Goal: Task Accomplishment & Management: Complete application form

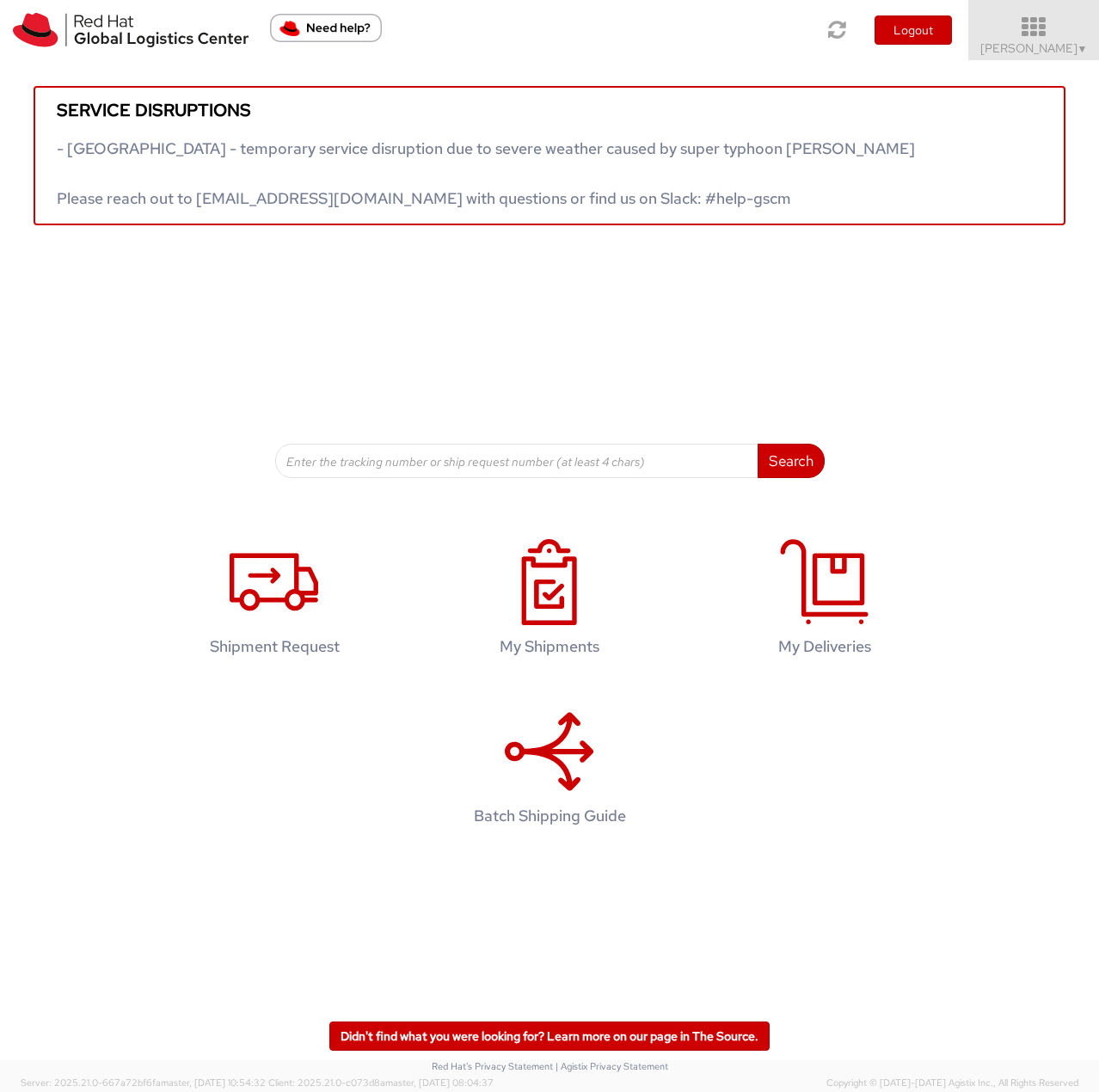
click at [1061, 51] on span "Jason Alexander ▼" at bounding box center [1033, 48] width 108 height 16
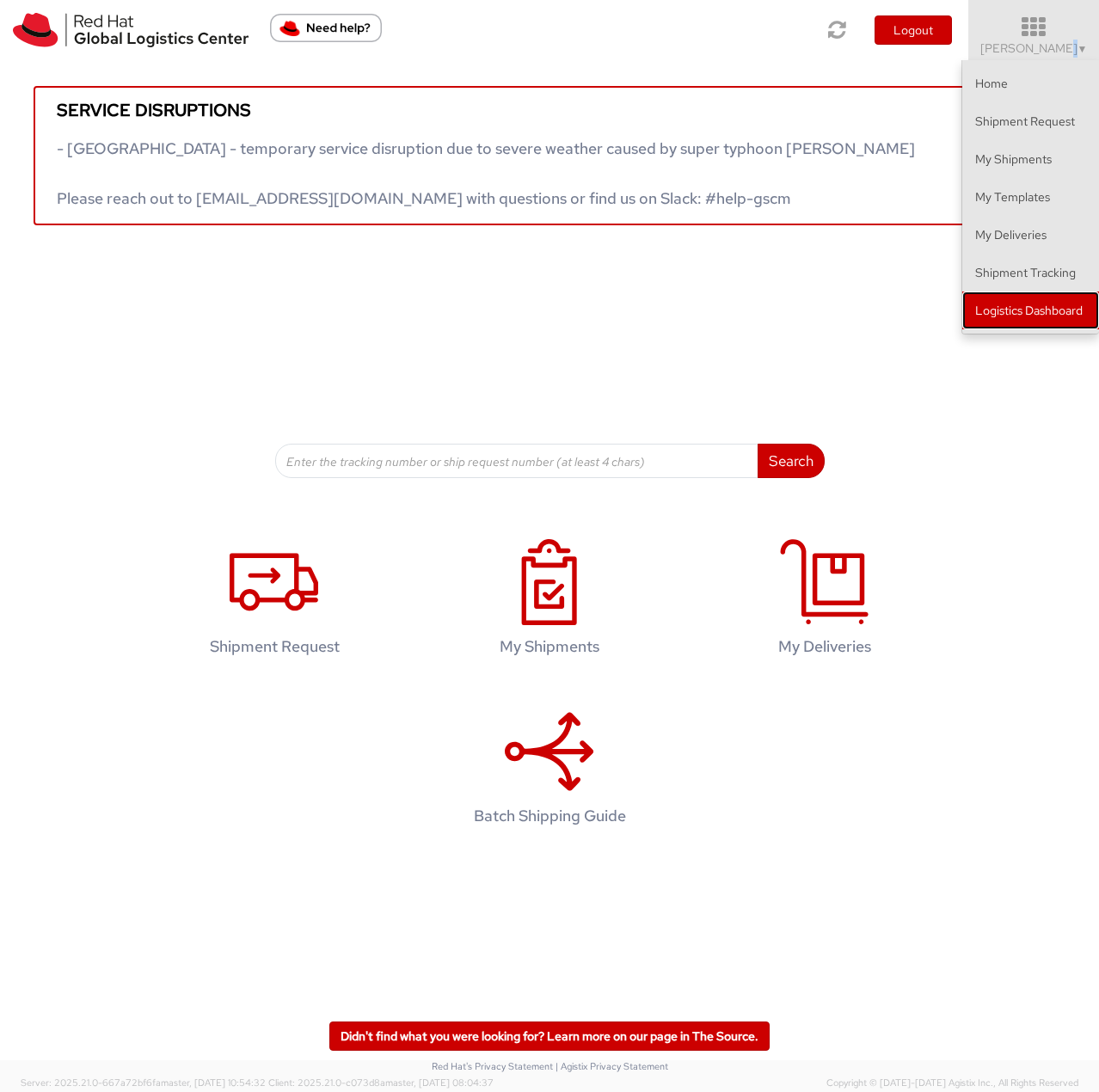
click at [1082, 308] on link "Logistics Dashboard" at bounding box center [1031, 310] width 137 height 37
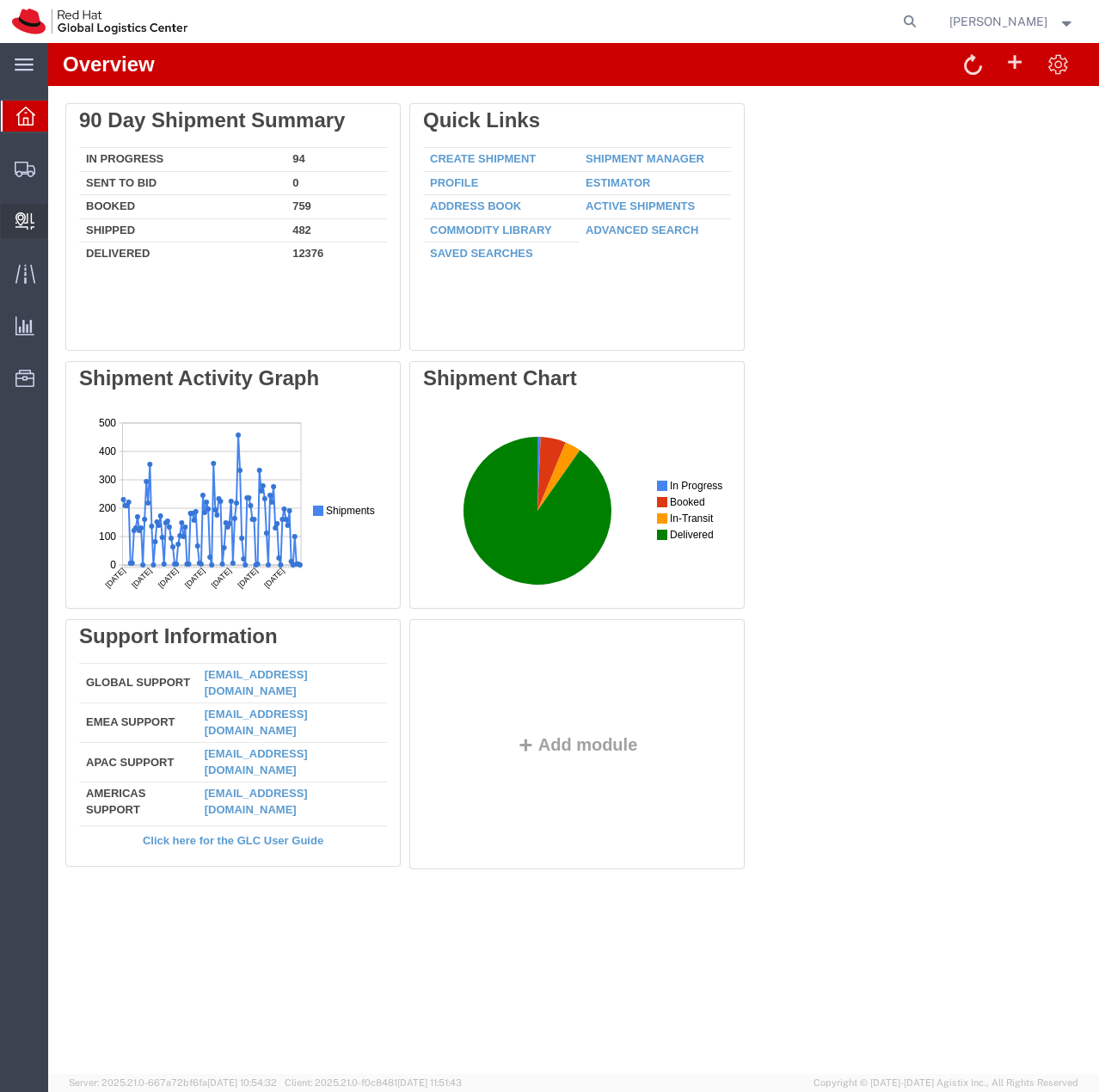
click at [0, 0] on span "Create Delivery" at bounding box center [0, 0] width 0 height 0
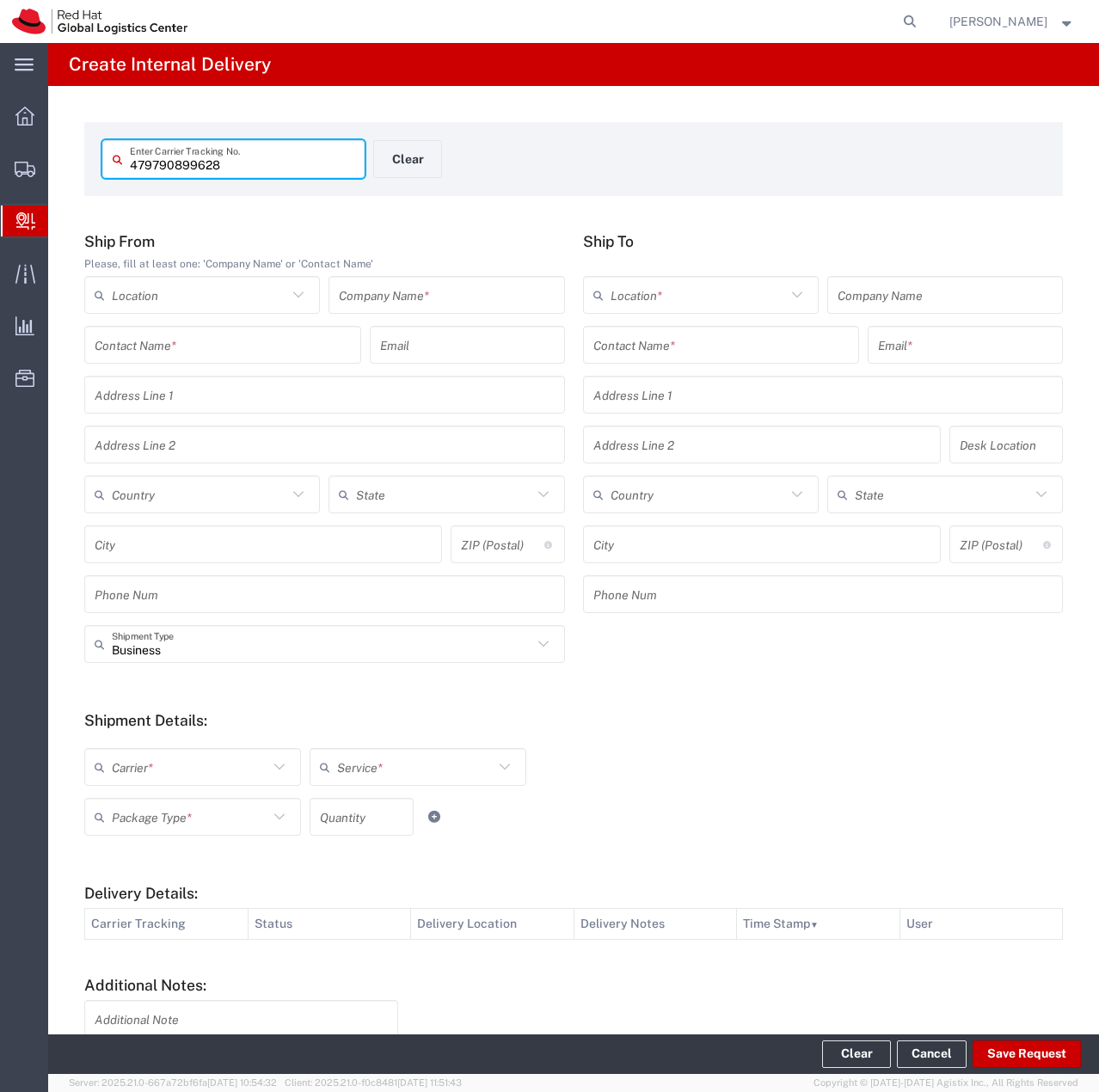
type input "479790899628"
click at [464, 291] on input "text" at bounding box center [446, 295] width 215 height 30
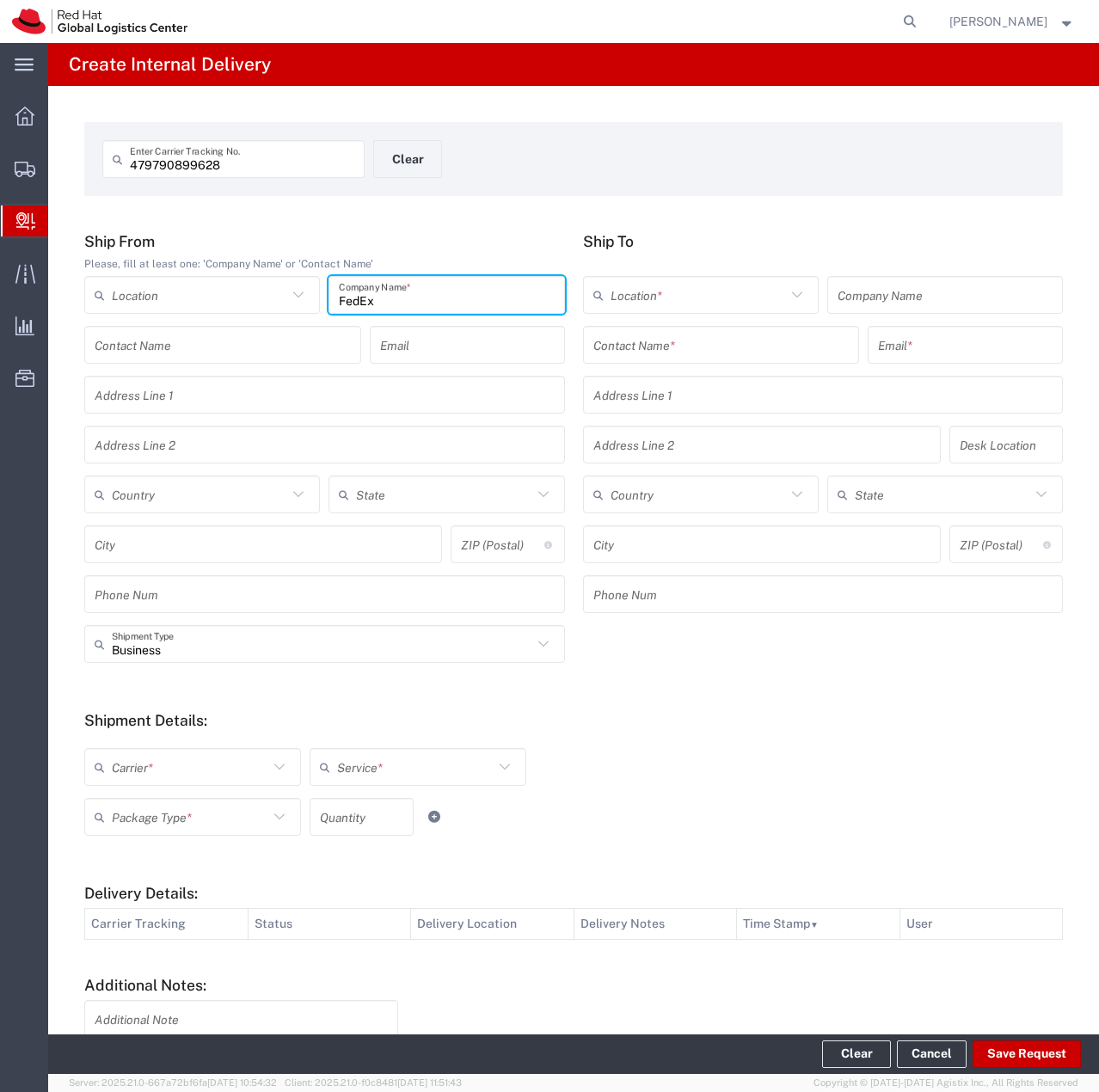
type input "FedEx"
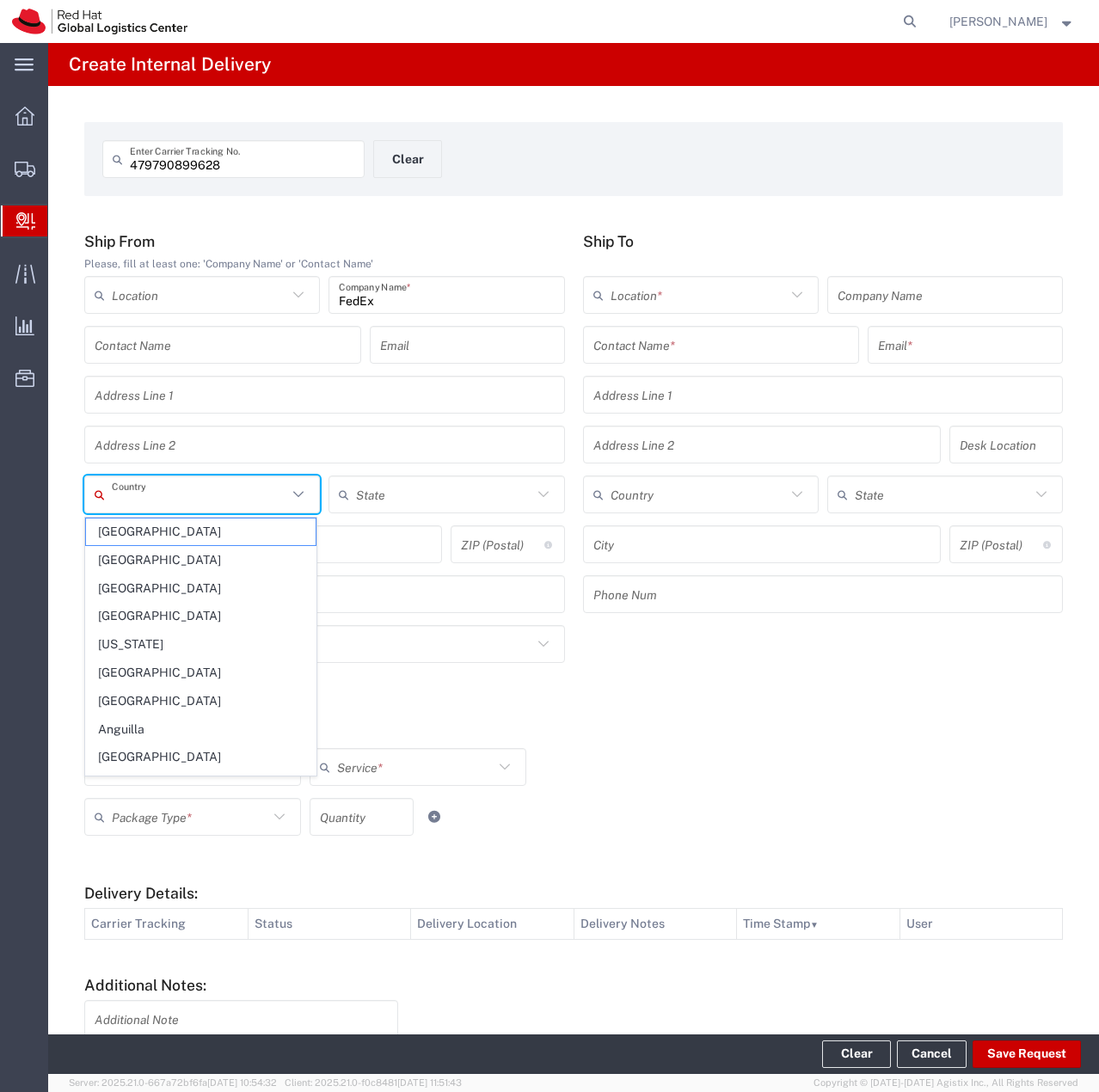
click at [171, 496] on input "text" at bounding box center [199, 494] width 175 height 30
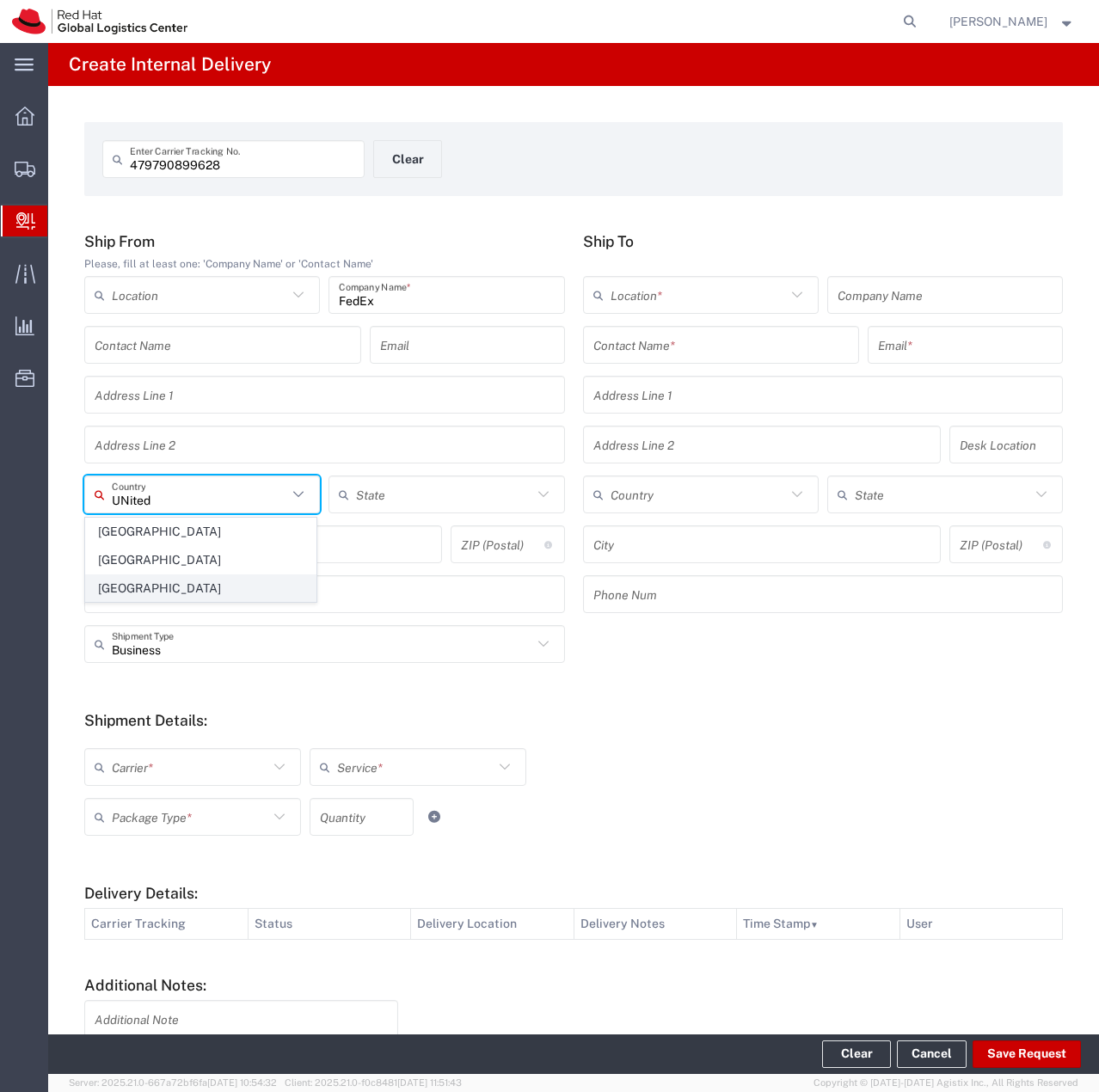
click at [156, 581] on span "United States" at bounding box center [200, 588] width 230 height 26
type input "United States"
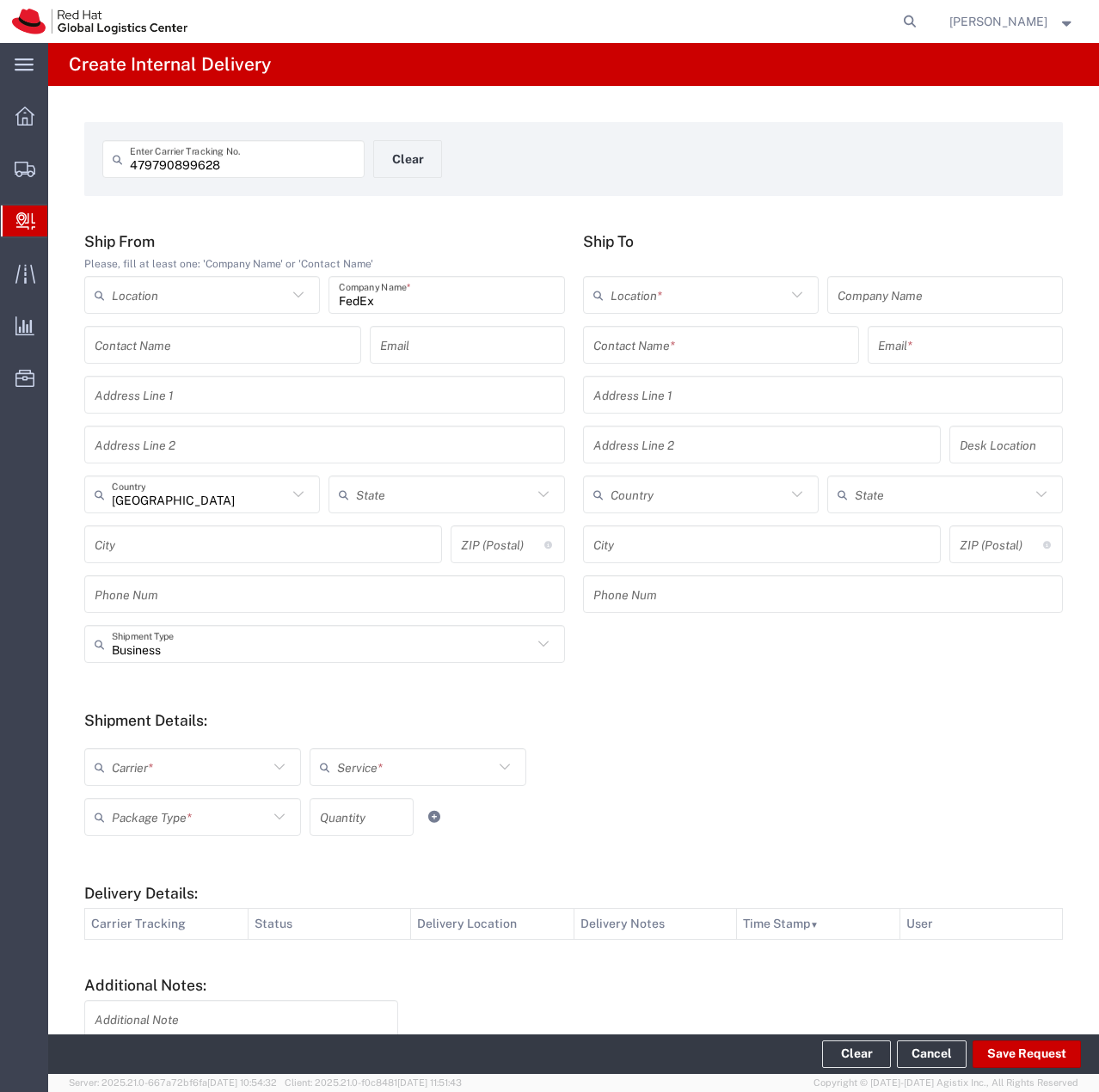
click at [704, 351] on input "text" at bounding box center [721, 345] width 257 height 30
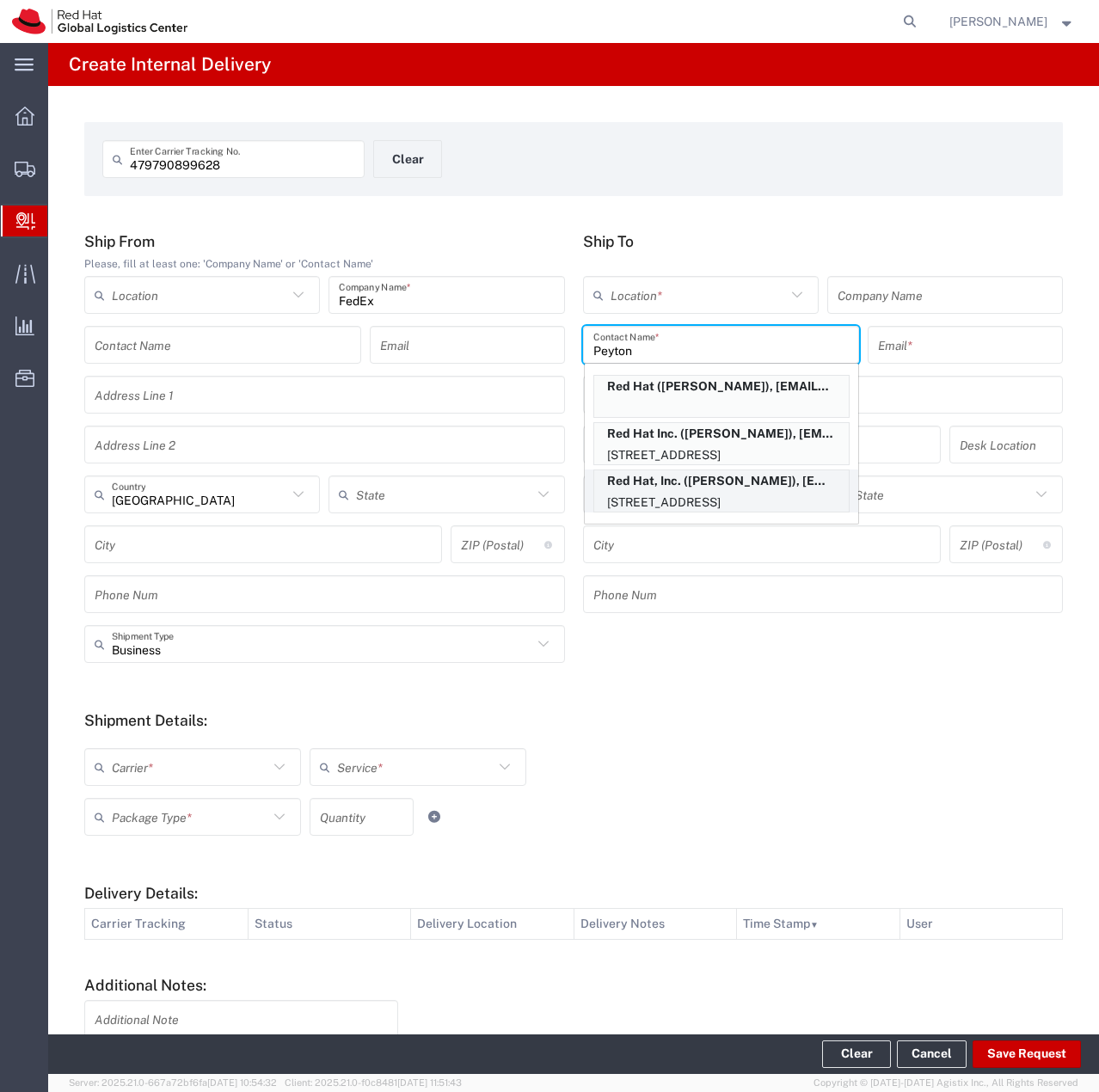
type input "Peyton"
click at [722, 495] on p "100 East Davie Street, FLEX, RALEIGH, NC, 27601, US" at bounding box center [721, 502] width 255 height 22
type input "RH - [GEOGRAPHIC_DATA]"
type input "Red Hat, Inc."
type input "Peyton Watson"
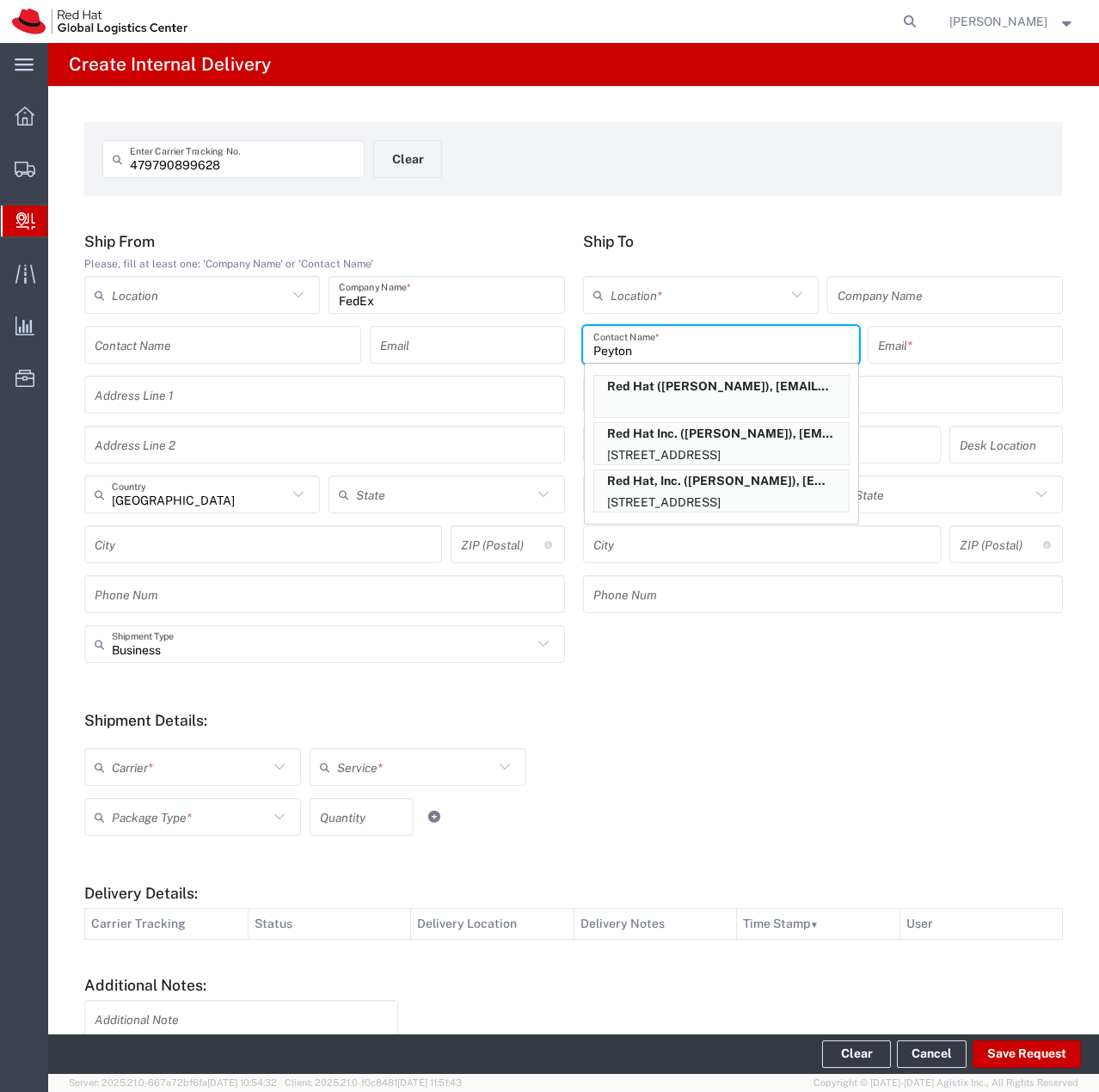
type input "pwatson@redhat.com"
type input "100 East Davie Street"
type input "FLEX"
type input "United States"
type input "RALEIGH"
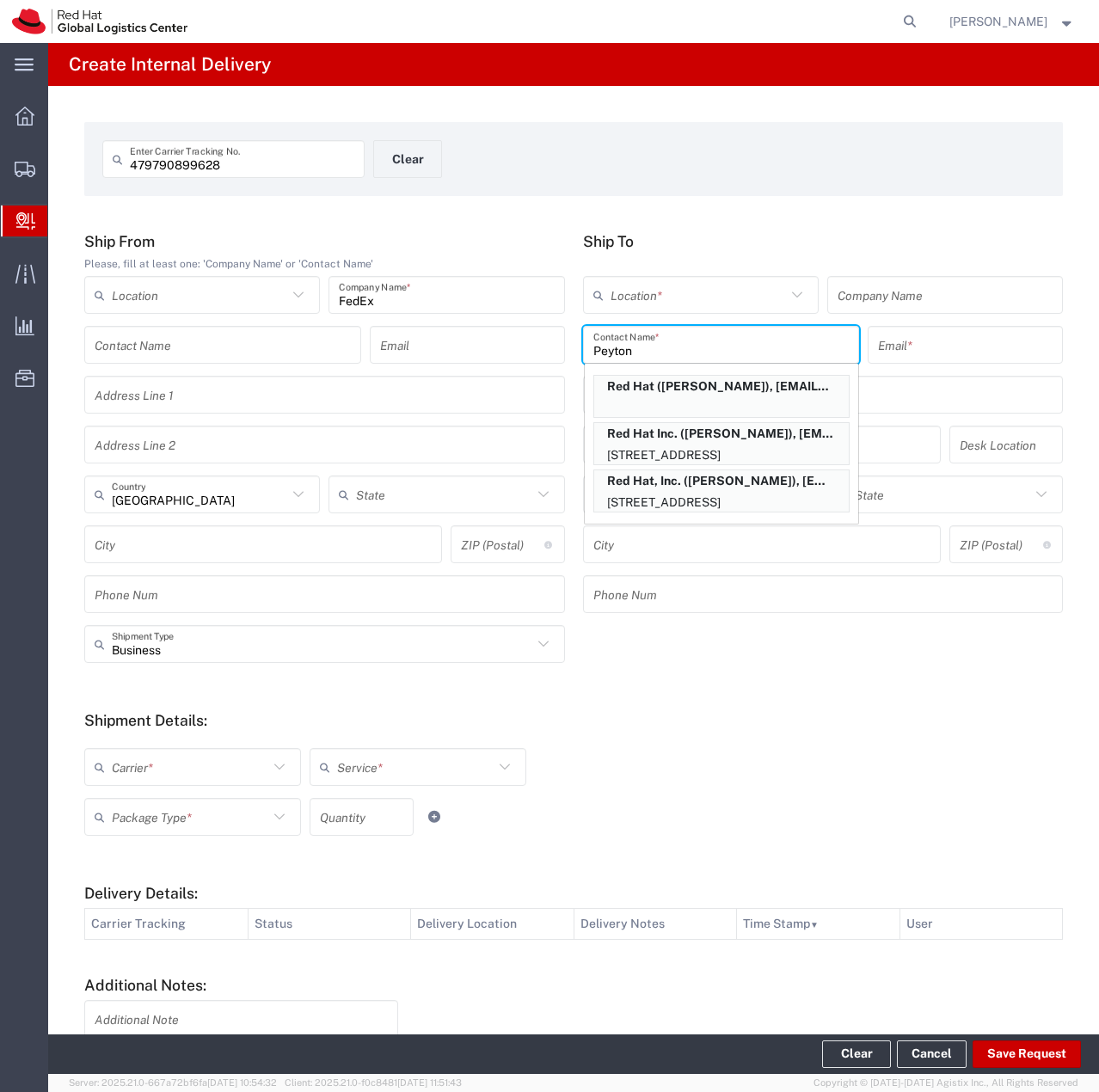
type input "27601"
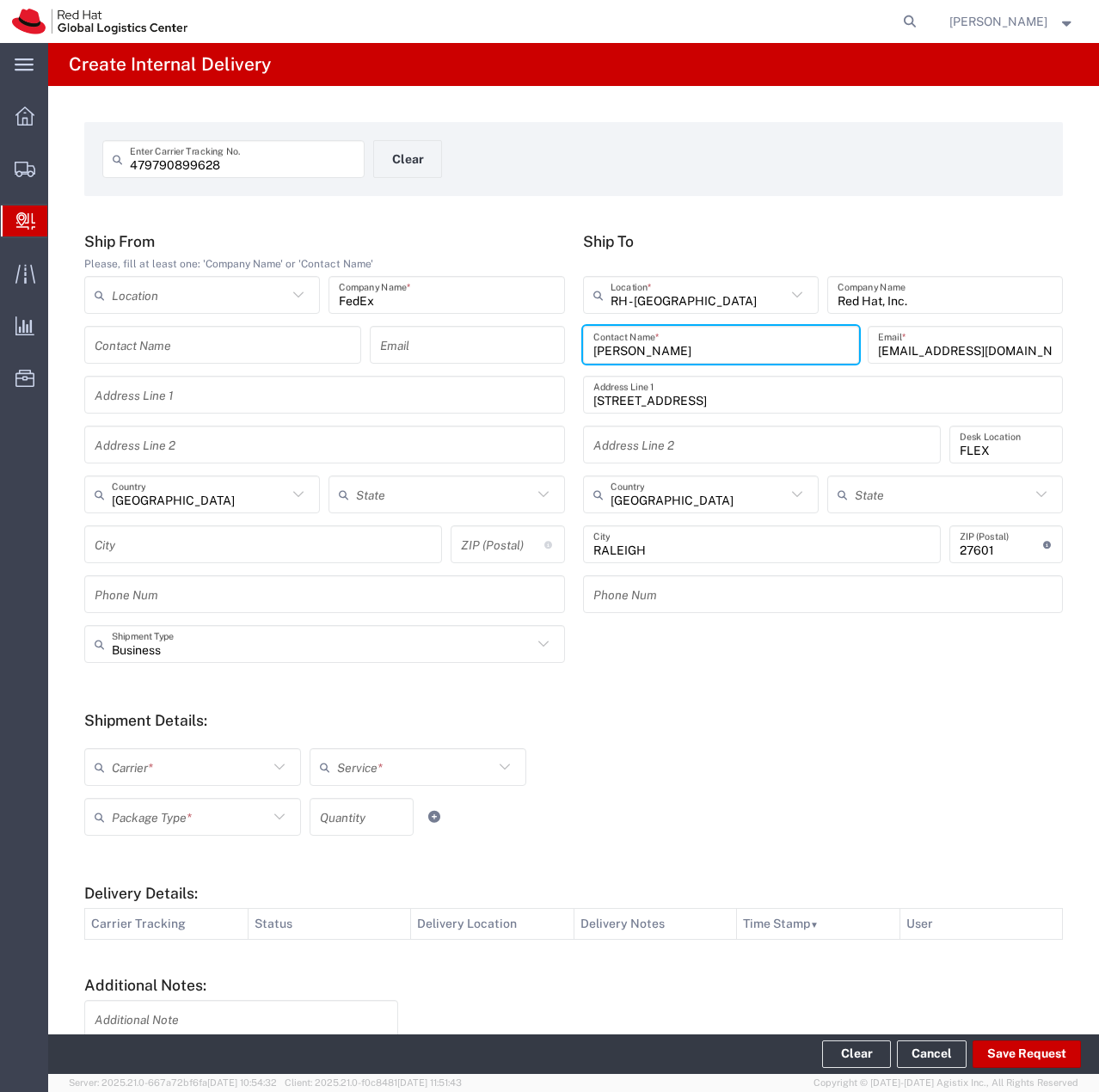
type input "North Carolina"
click at [275, 763] on icon at bounding box center [279, 767] width 22 height 22
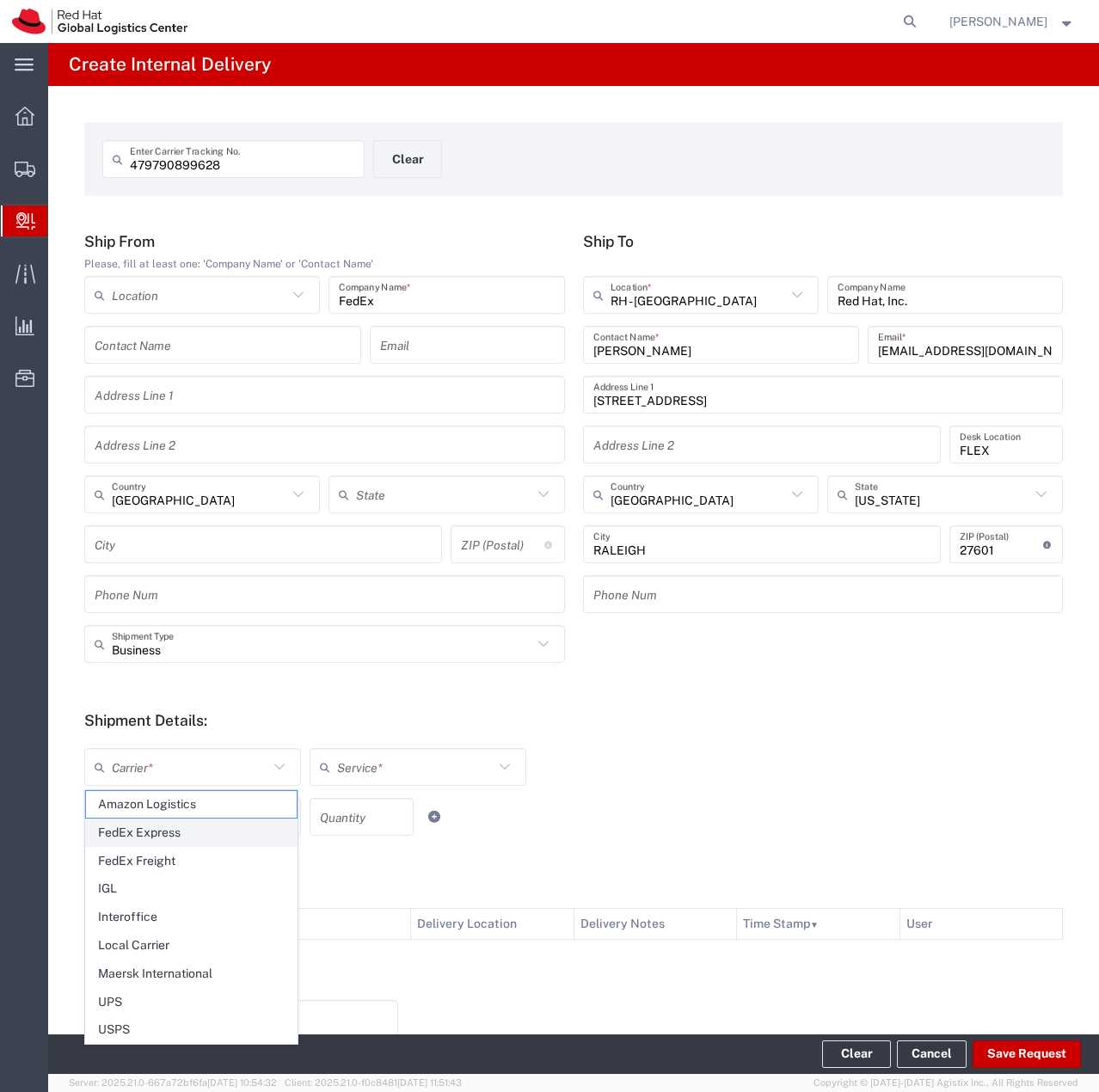
click at [199, 823] on span "FedEx Express" at bounding box center [191, 833] width 211 height 26
type input "FedEx Express"
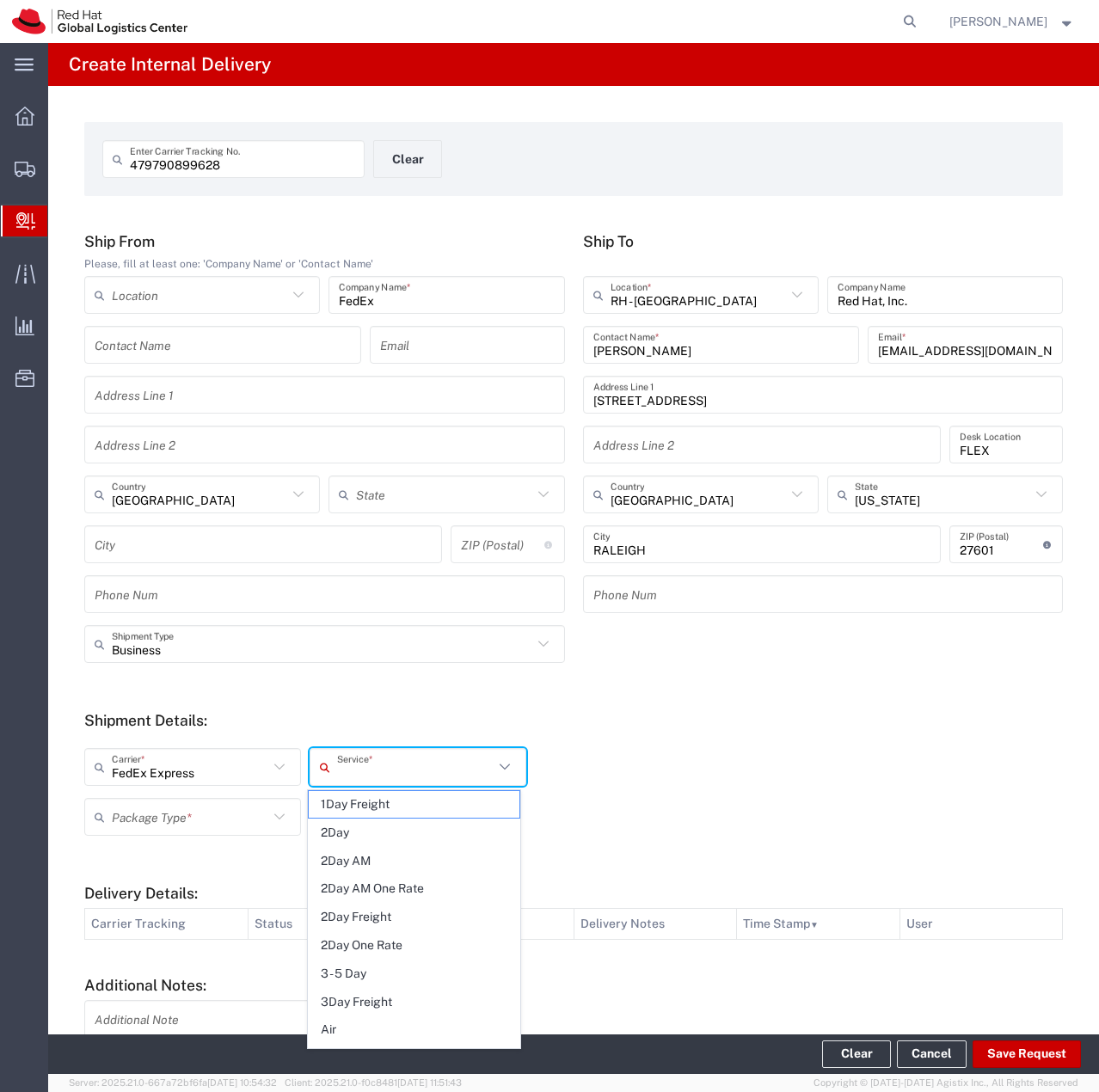
click at [355, 769] on input "text" at bounding box center [415, 767] width 156 height 30
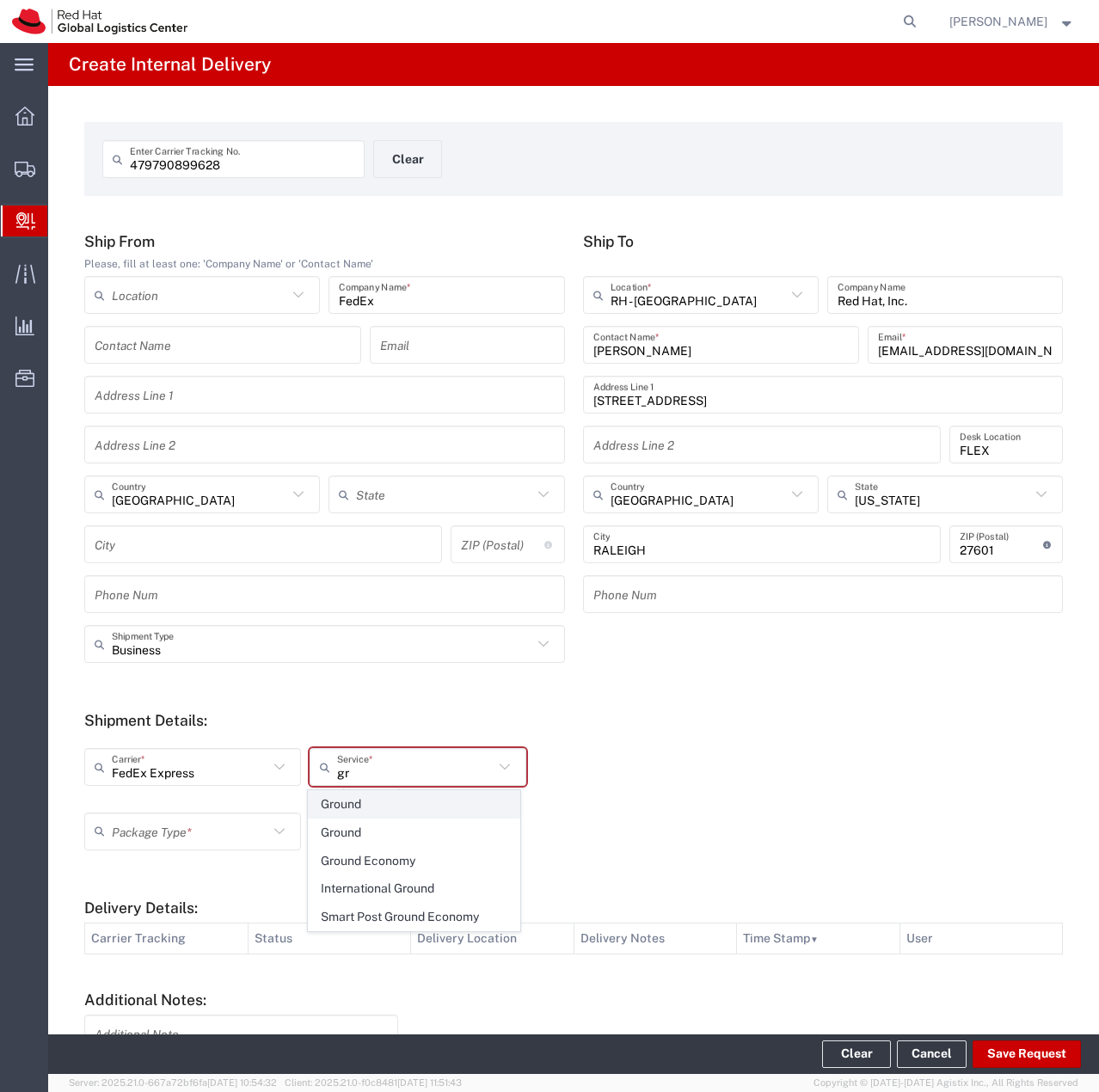
click at [362, 805] on span "Ground" at bounding box center [414, 804] width 211 height 26
type input "Ground"
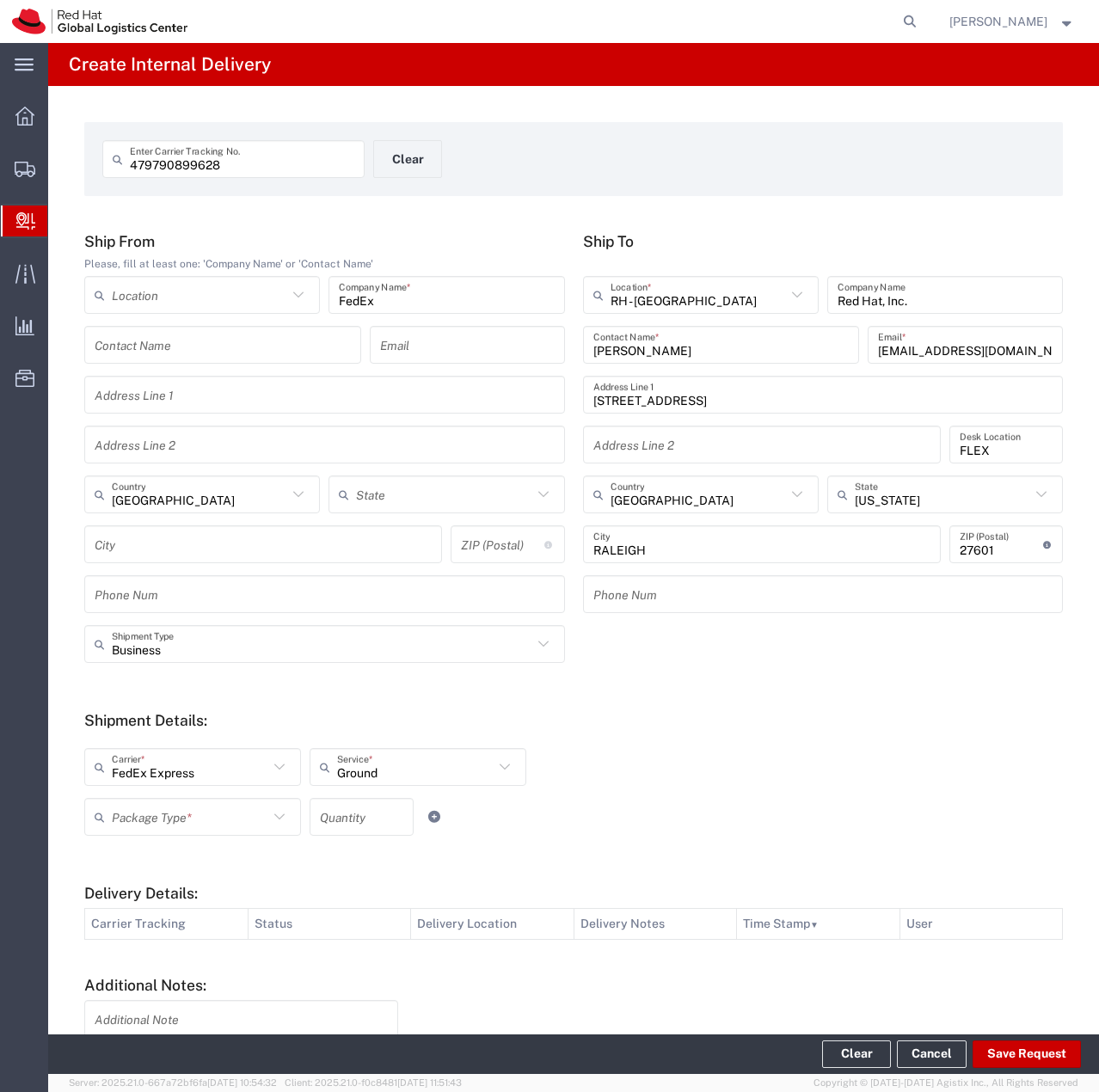
click at [283, 819] on icon at bounding box center [279, 817] width 22 height 22
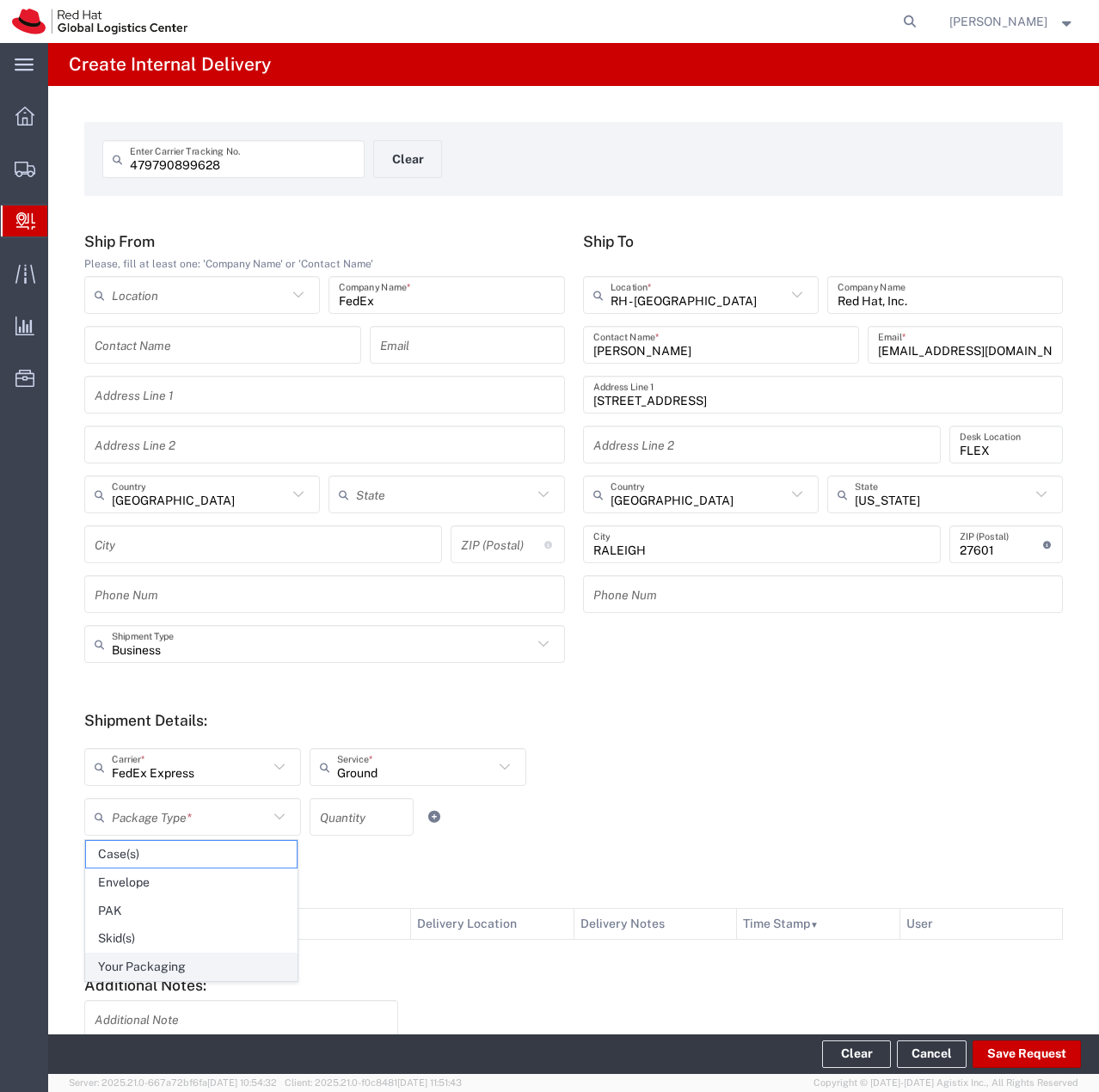
click at [194, 962] on span "Your Packaging" at bounding box center [191, 967] width 211 height 26
type input "Your Packaging"
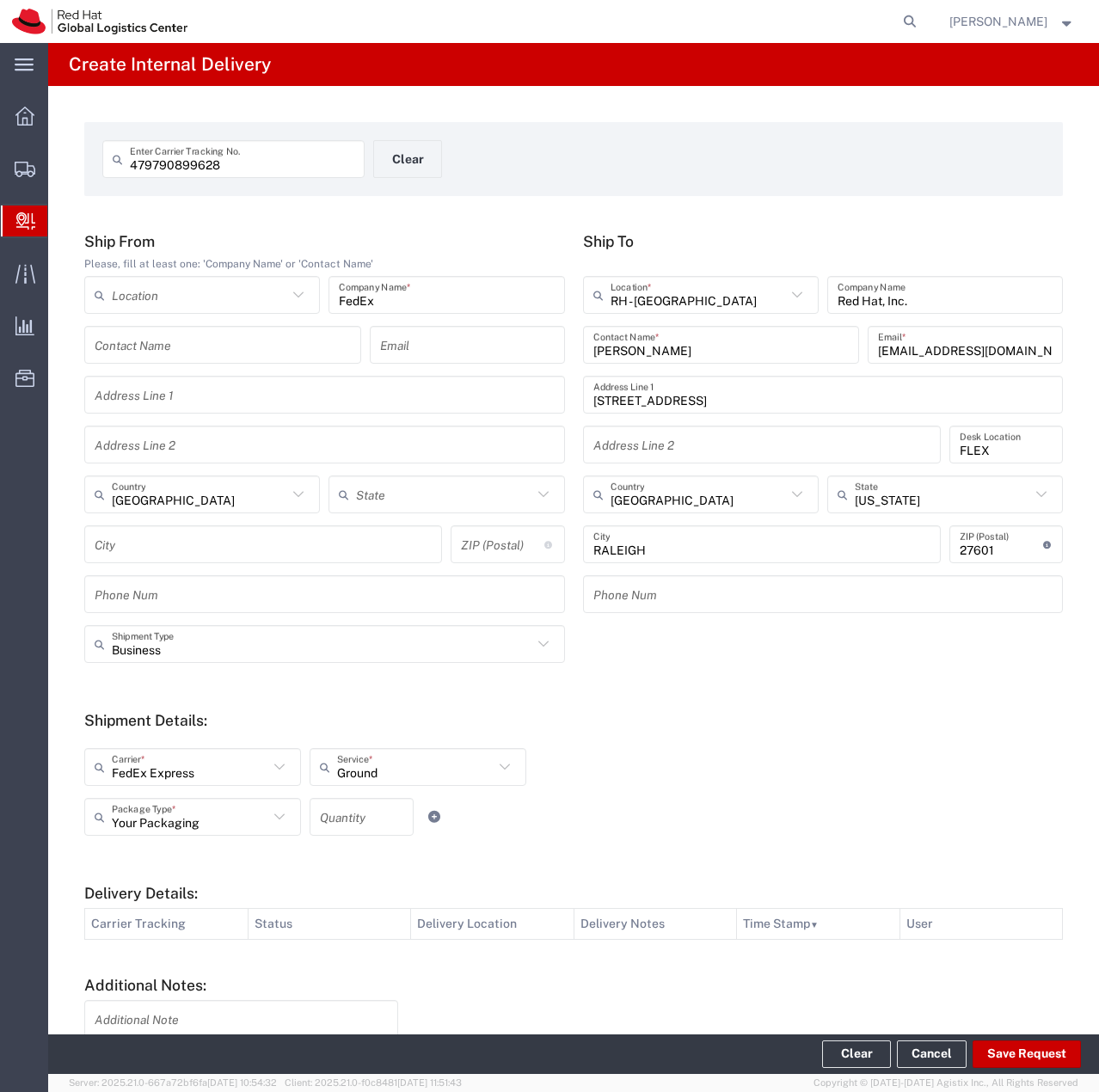
click at [350, 823] on input "number" at bounding box center [361, 817] width 83 height 30
type input "1"
click at [481, 831] on div "Your Packaging Package Type * Case(s) Envelope PAK Skid(s) Your Packaging 1 Qua…" at bounding box center [418, 822] width 676 height 50
click at [1040, 1044] on button "Save Request" at bounding box center [1027, 1054] width 109 height 27
type input "United States"
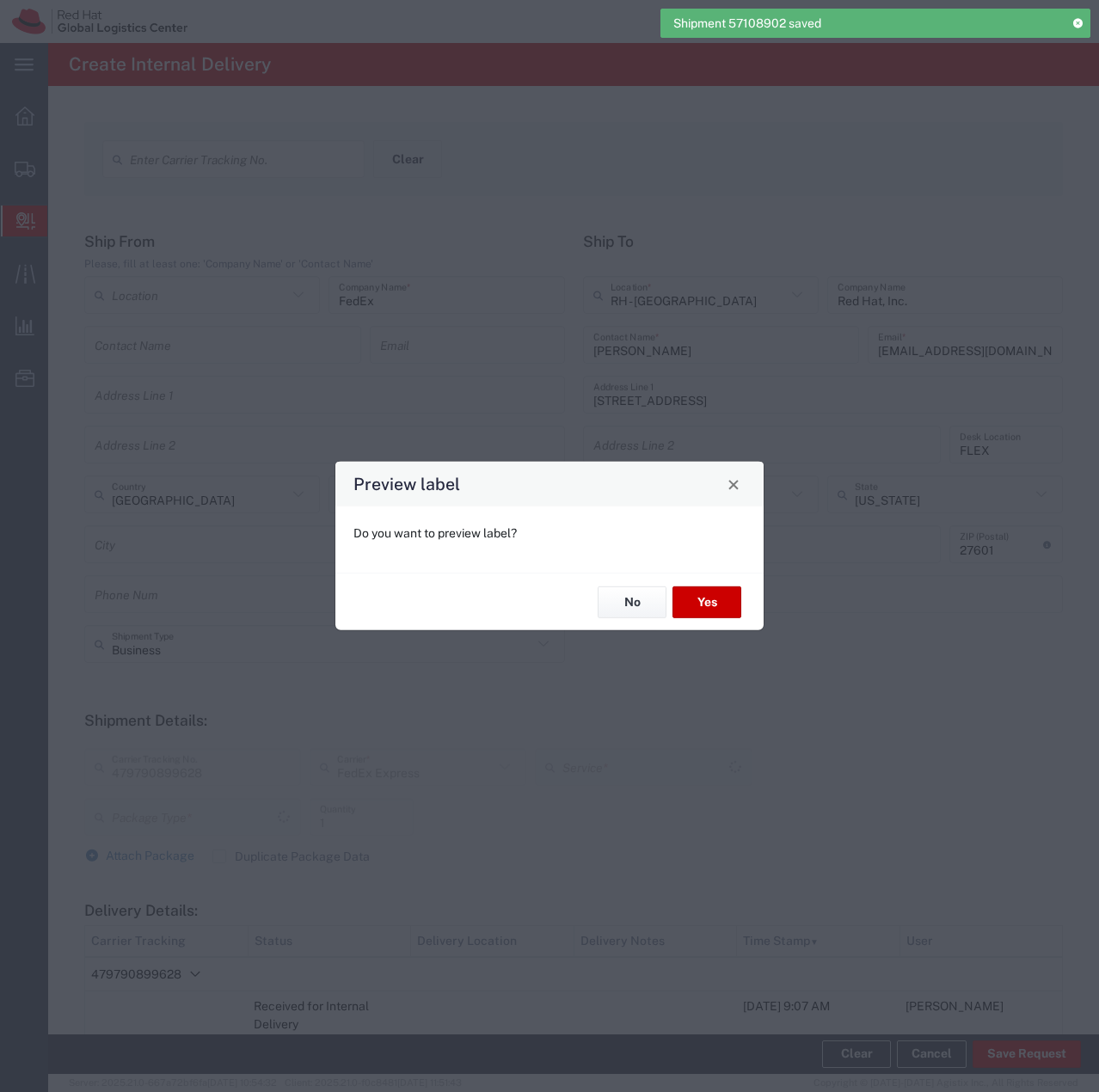
type input "Your Packaging"
type input "Ground"
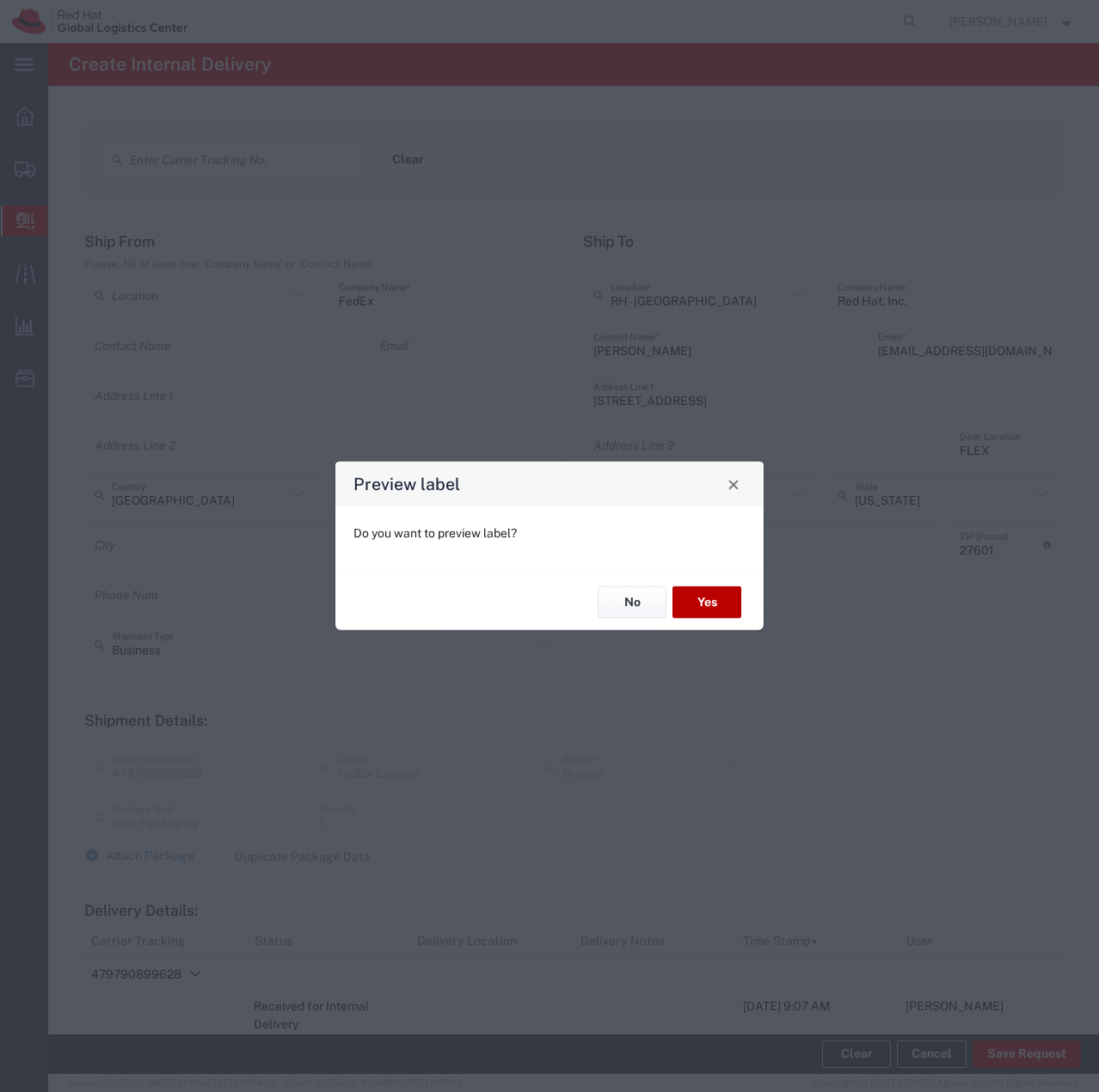
click at [689, 602] on button "Yes" at bounding box center [706, 602] width 68 height 32
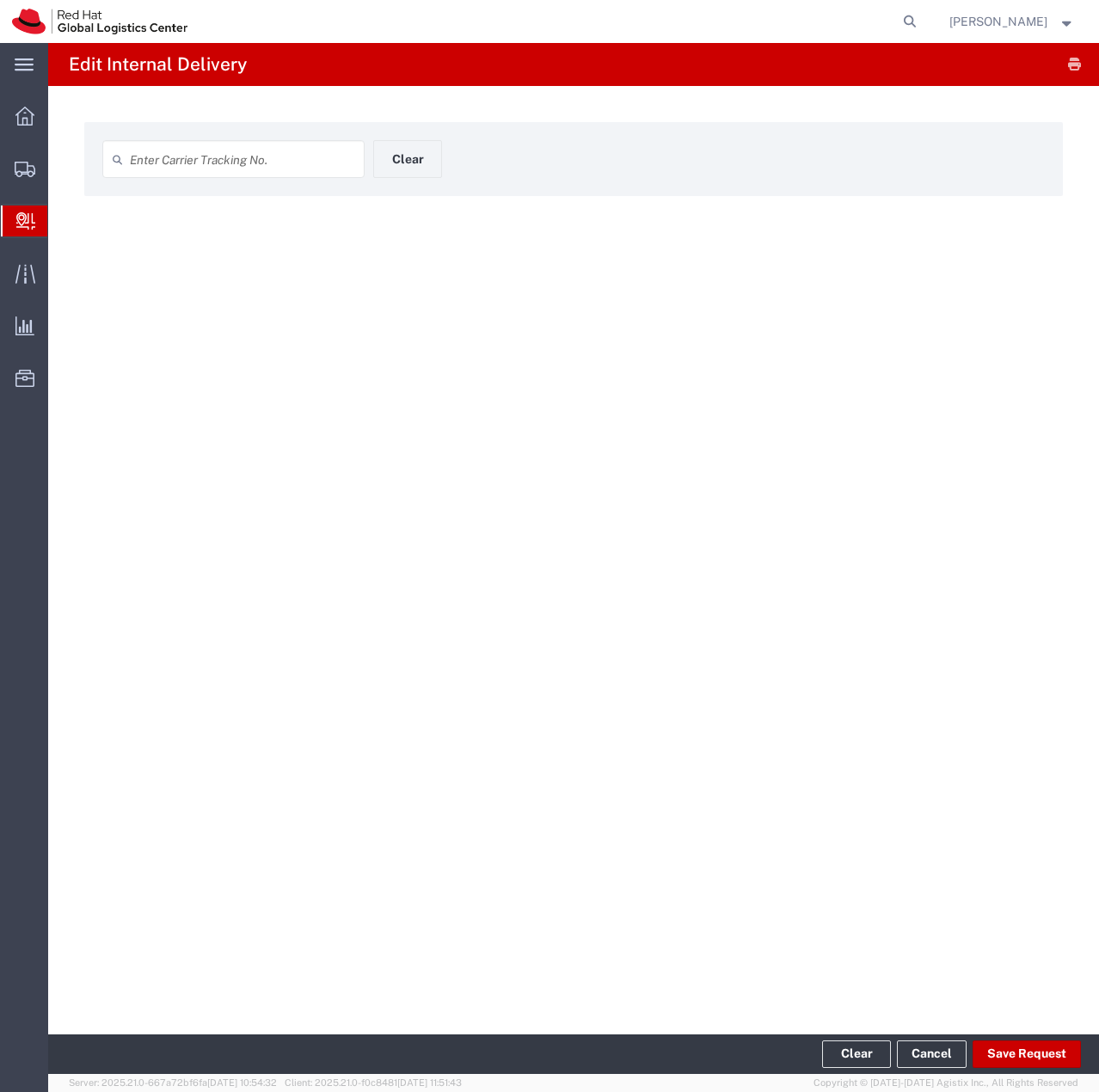
type input "479790899628"
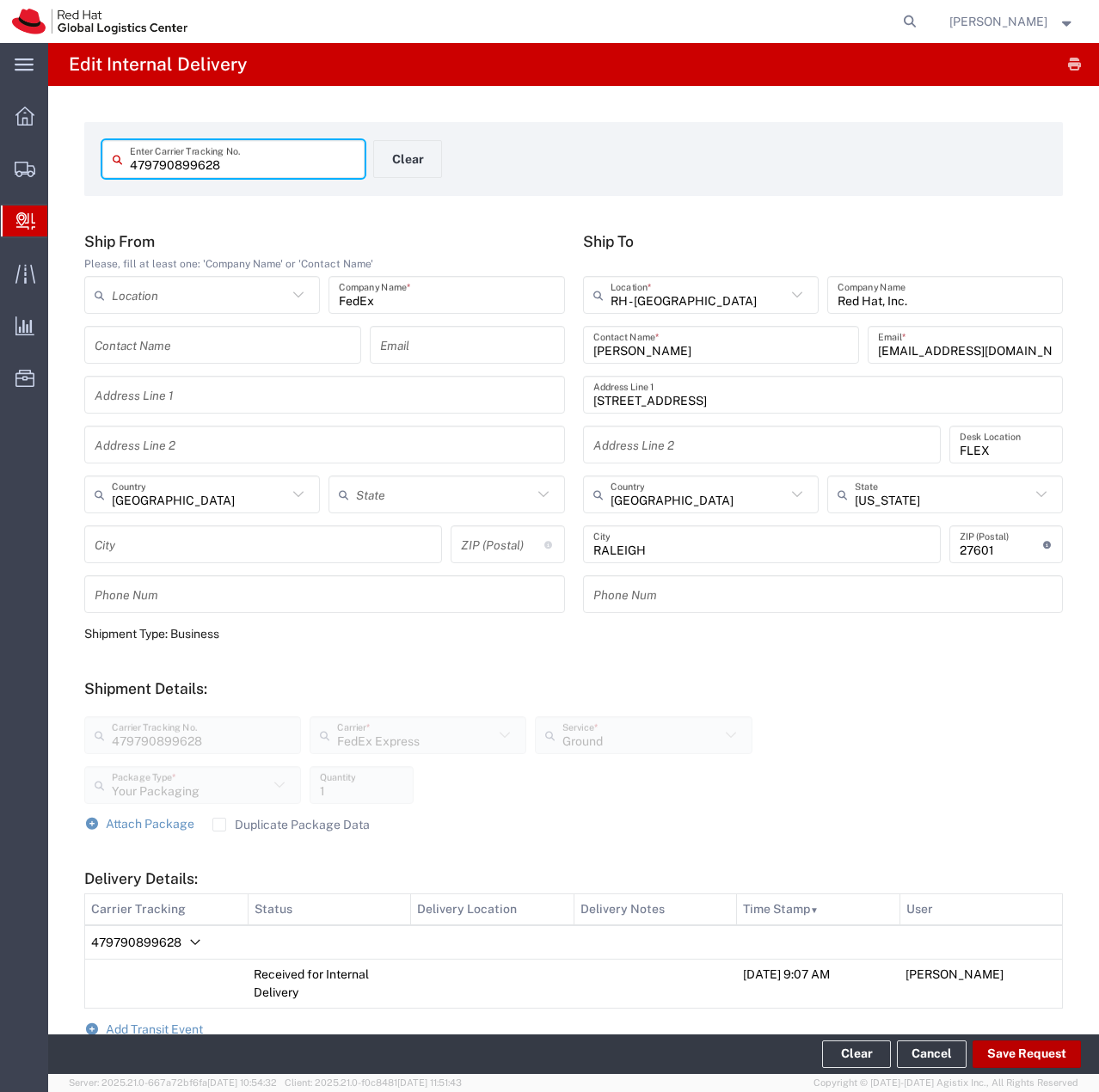
click at [1002, 1058] on button "Save Request" at bounding box center [1027, 1054] width 109 height 27
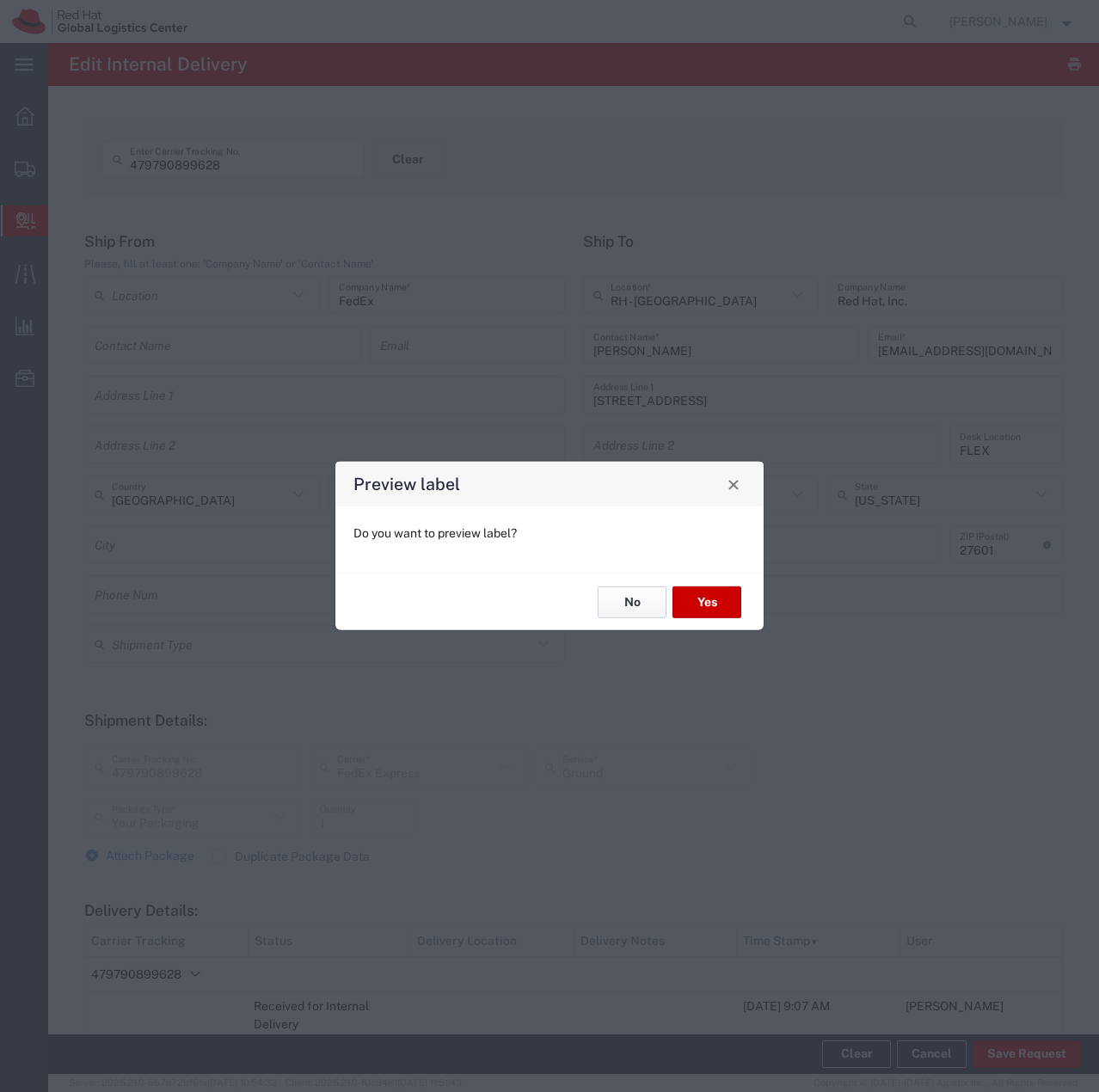
click at [628, 610] on button "No" at bounding box center [631, 602] width 68 height 32
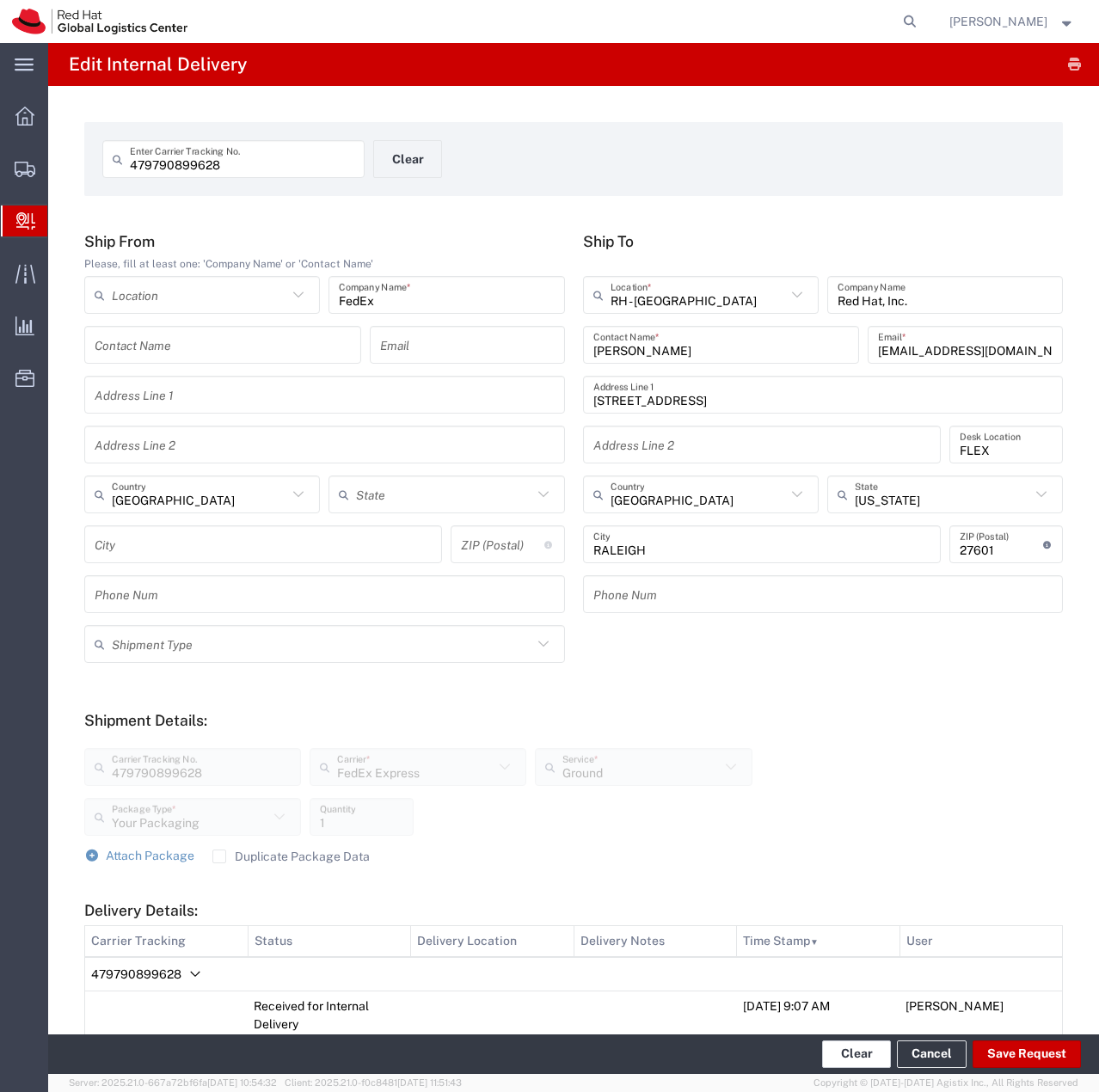
click at [854, 1059] on button "Clear" at bounding box center [855, 1054] width 68 height 27
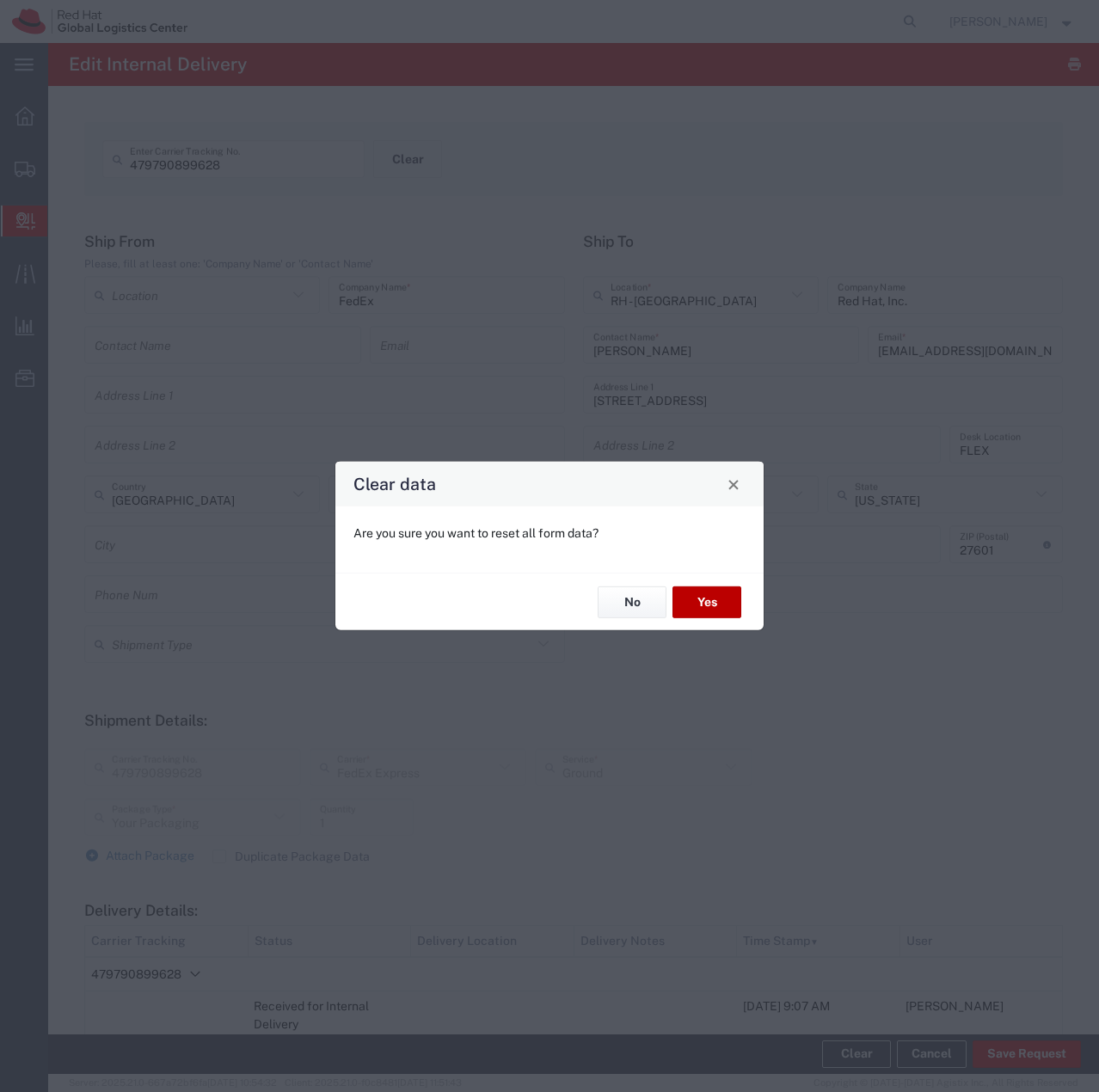
click at [697, 602] on button "Yes" at bounding box center [706, 602] width 68 height 32
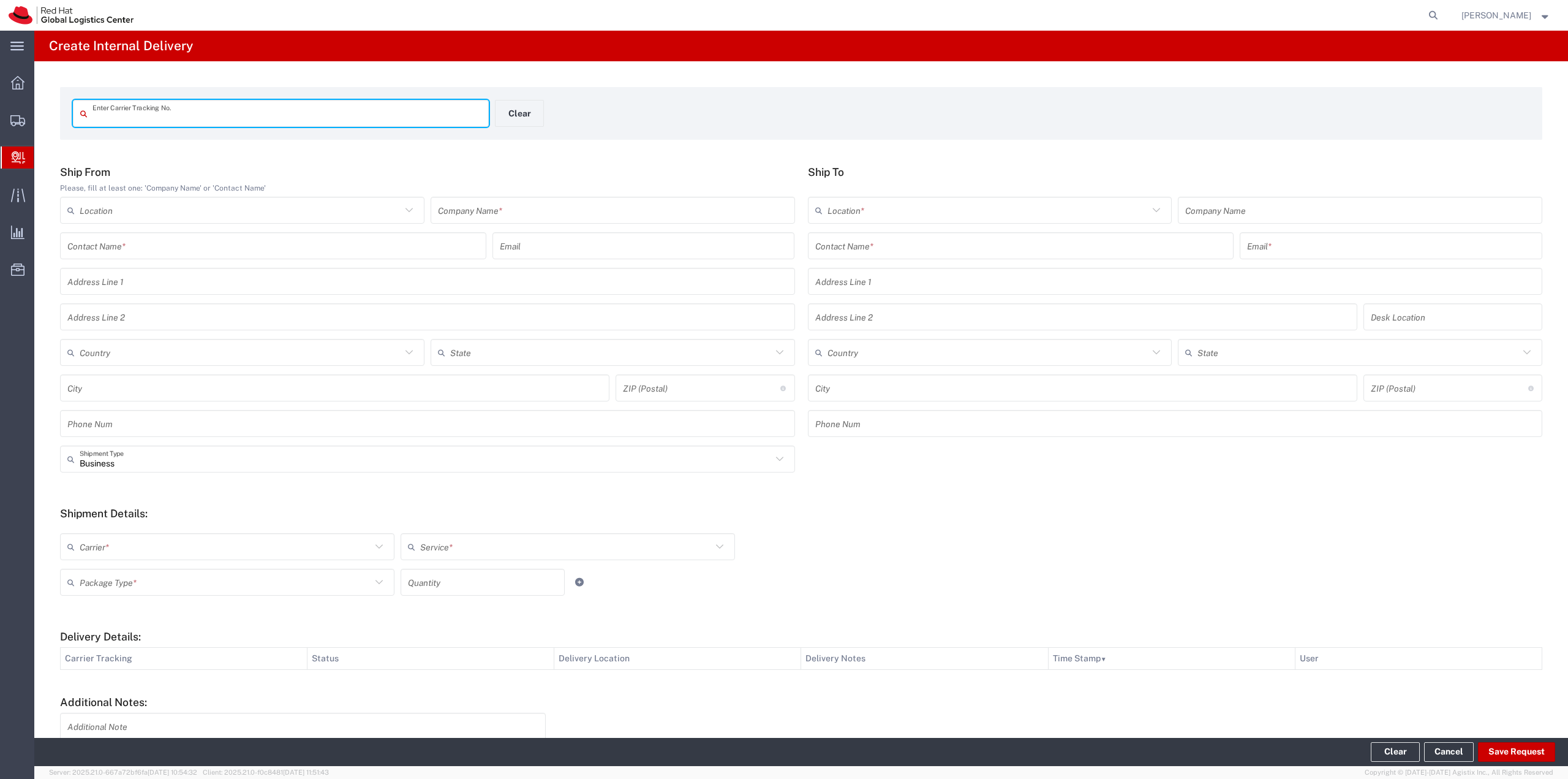
click at [185, 115] on input "text" at bounding box center [287, 113] width 389 height 21
type input "9770550648502"
click at [551, 209] on input "text" at bounding box center [613, 210] width 350 height 21
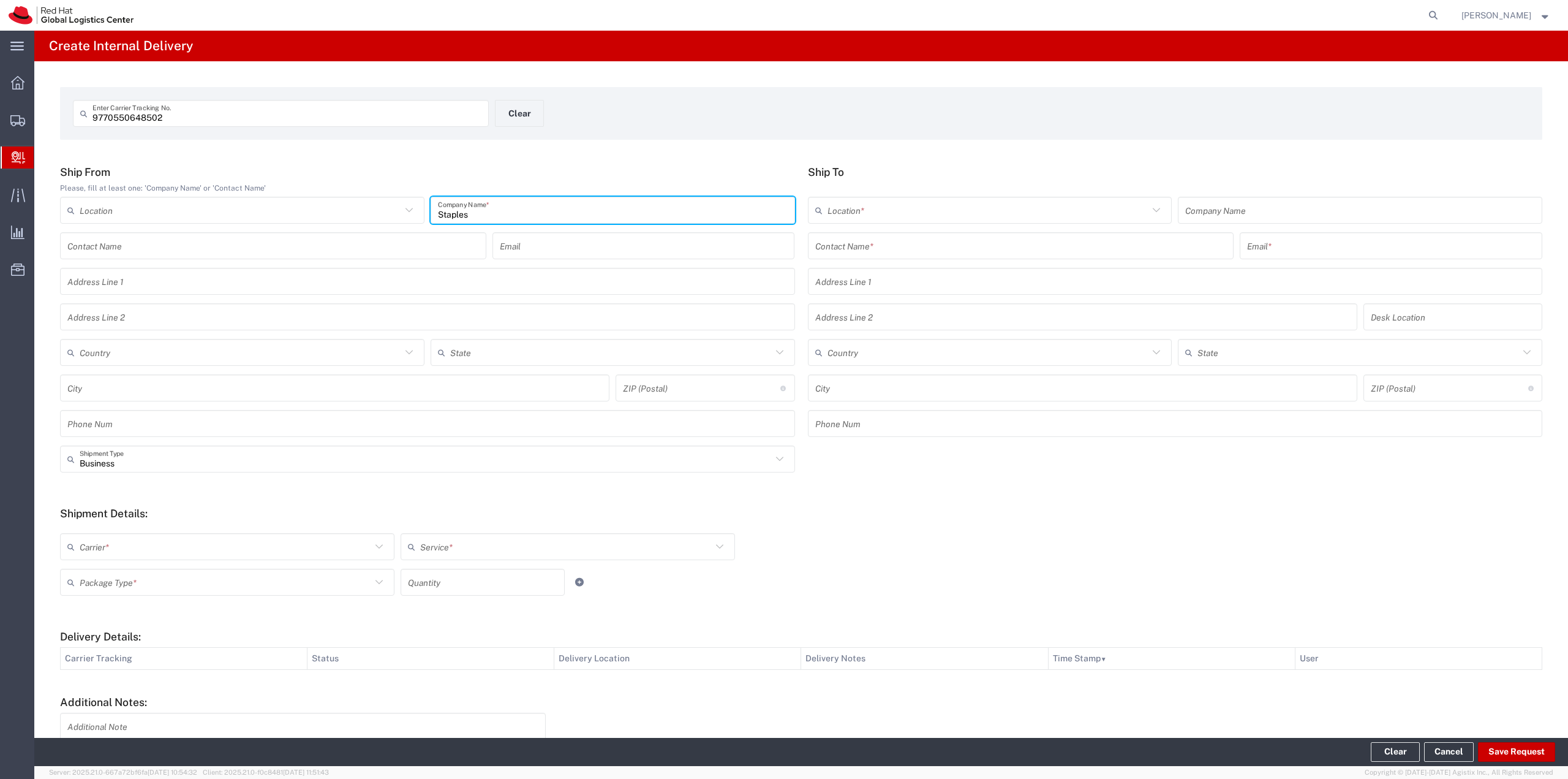
type input "Staples"
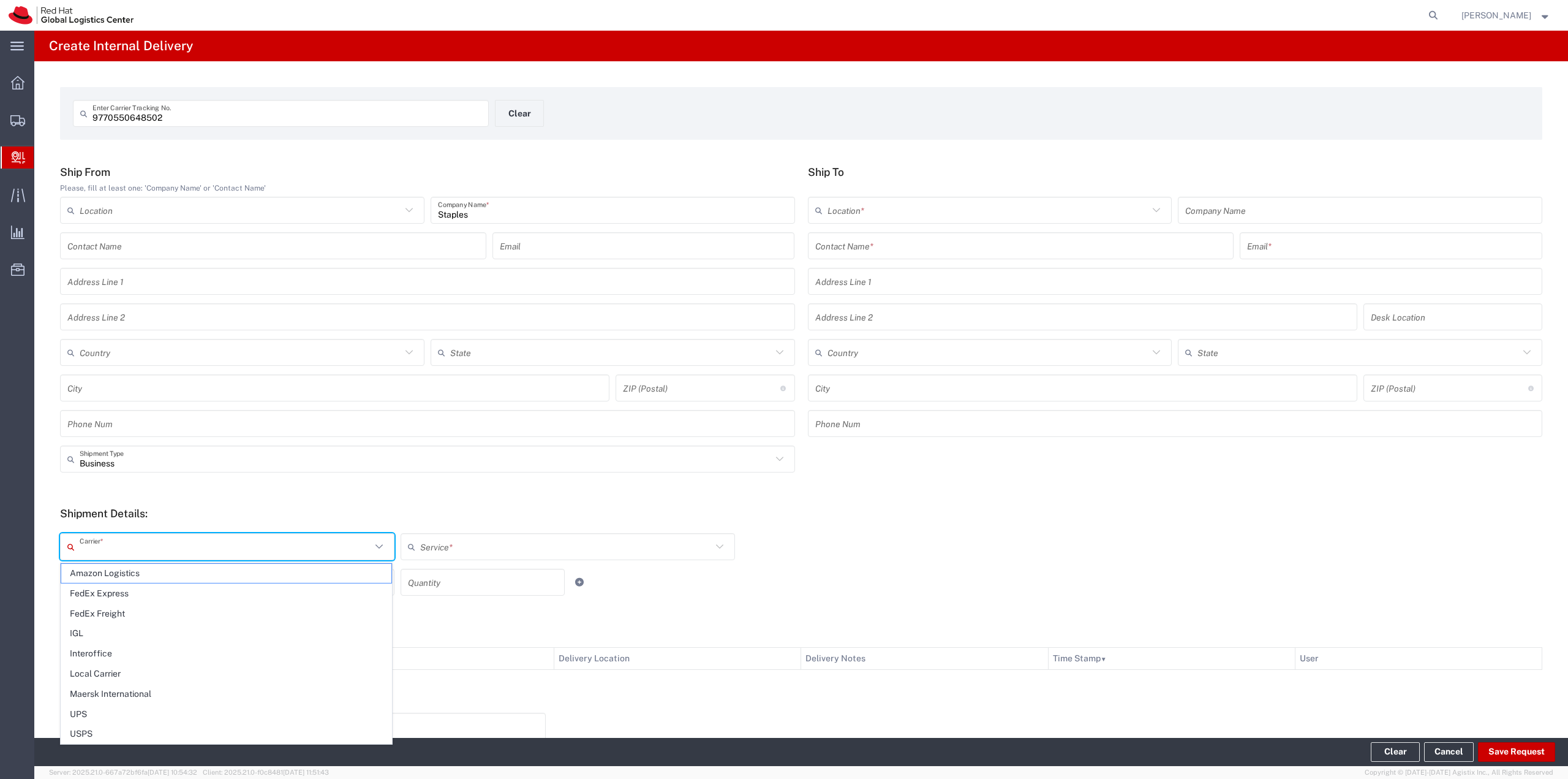
click at [169, 541] on input "text" at bounding box center [225, 547] width 292 height 21
click at [121, 668] on span "Local Carrier" at bounding box center [226, 674] width 330 height 19
type input "Local Carrier"
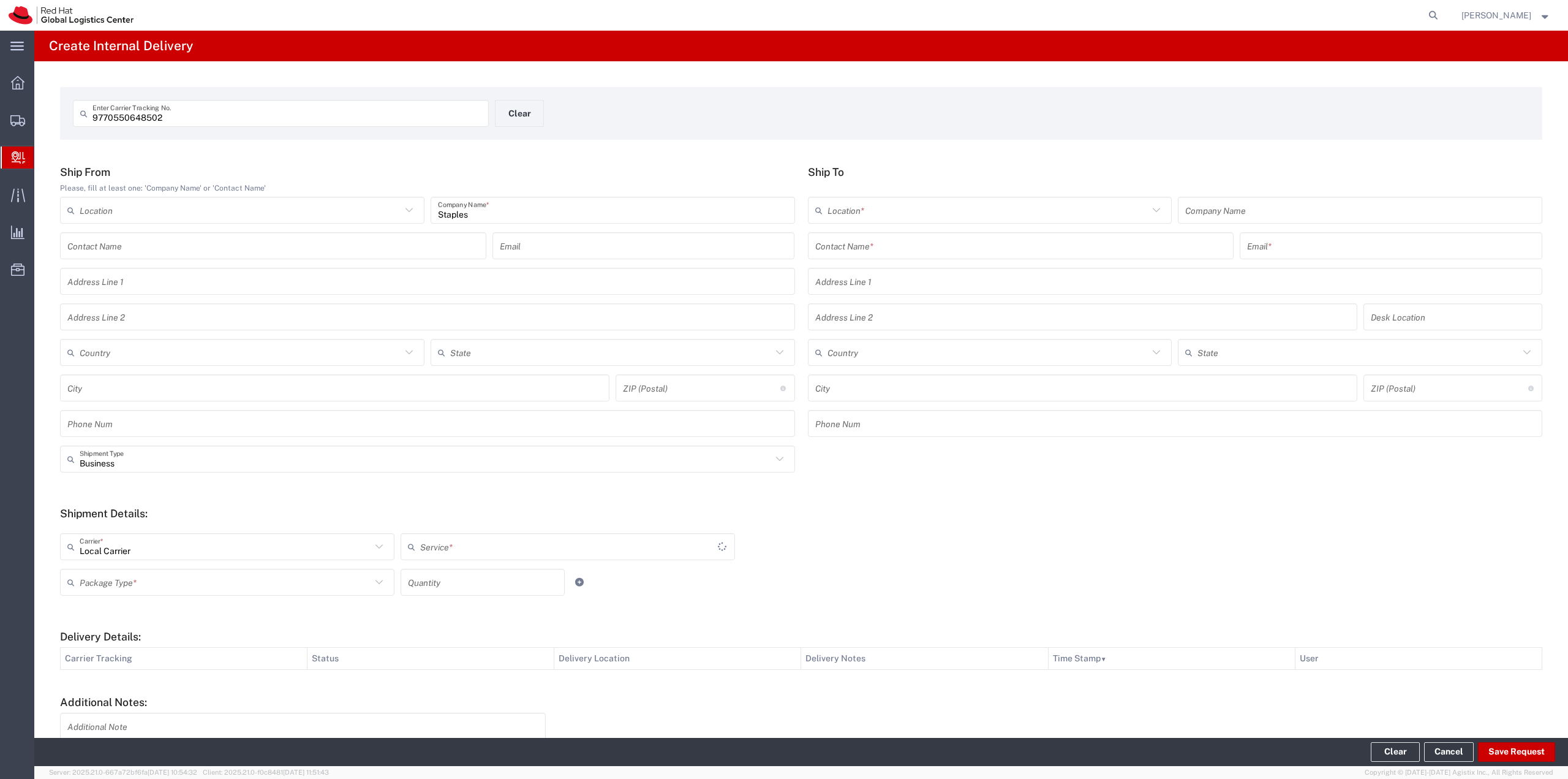
type input "Local_Ground"
click at [488, 551] on input "text" at bounding box center [566, 547] width 292 height 21
click at [380, 497] on form "Ship From Please, fill at least one: 'Company Name' or 'Contact Name' Location …" at bounding box center [801, 488] width 1482 height 645
type input "Local_Ground"
click at [371, 579] on icon at bounding box center [379, 582] width 16 height 16
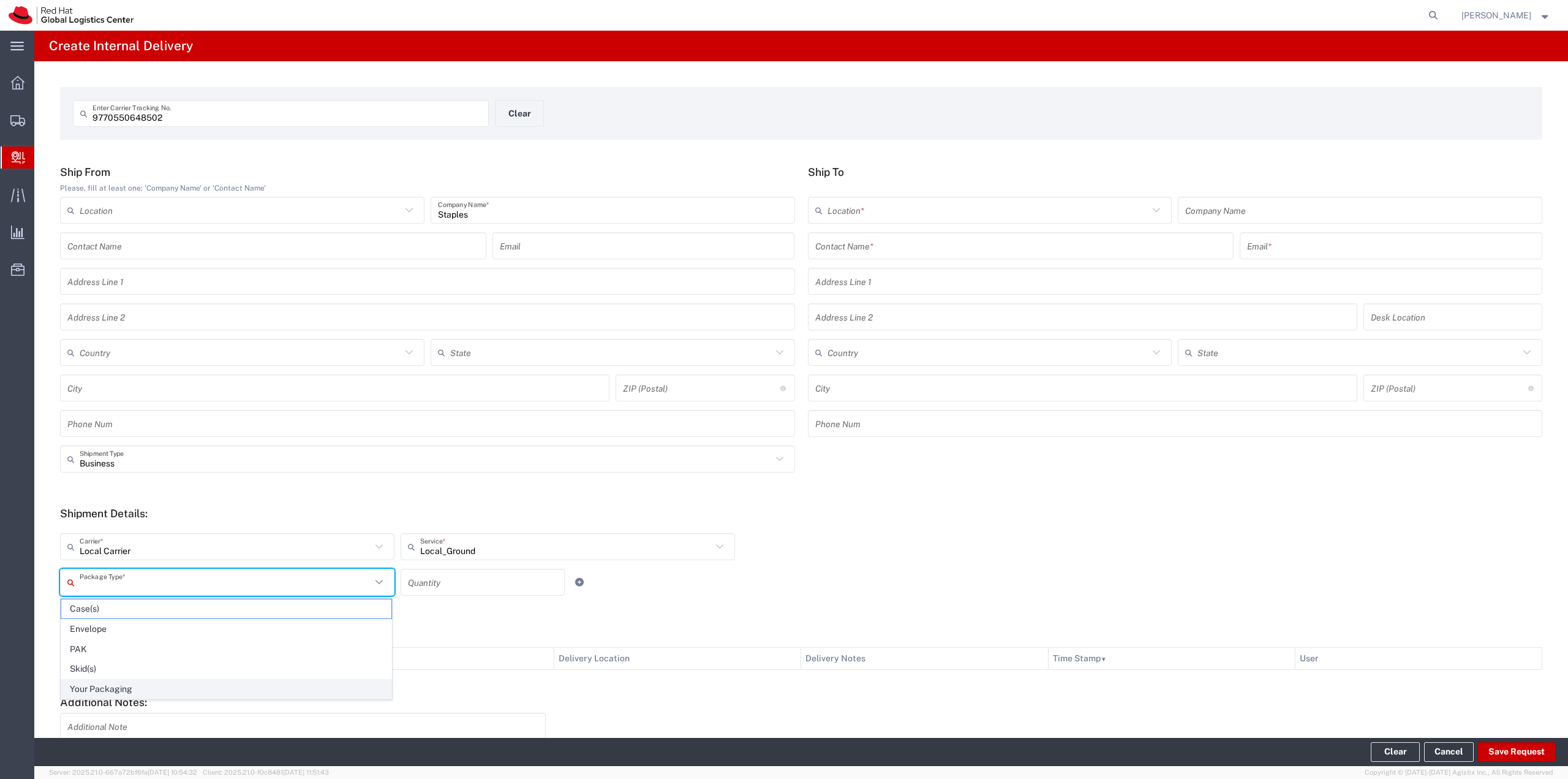
click at [193, 686] on span "Your Packaging" at bounding box center [226, 689] width 330 height 19
type input "Your Packaging"
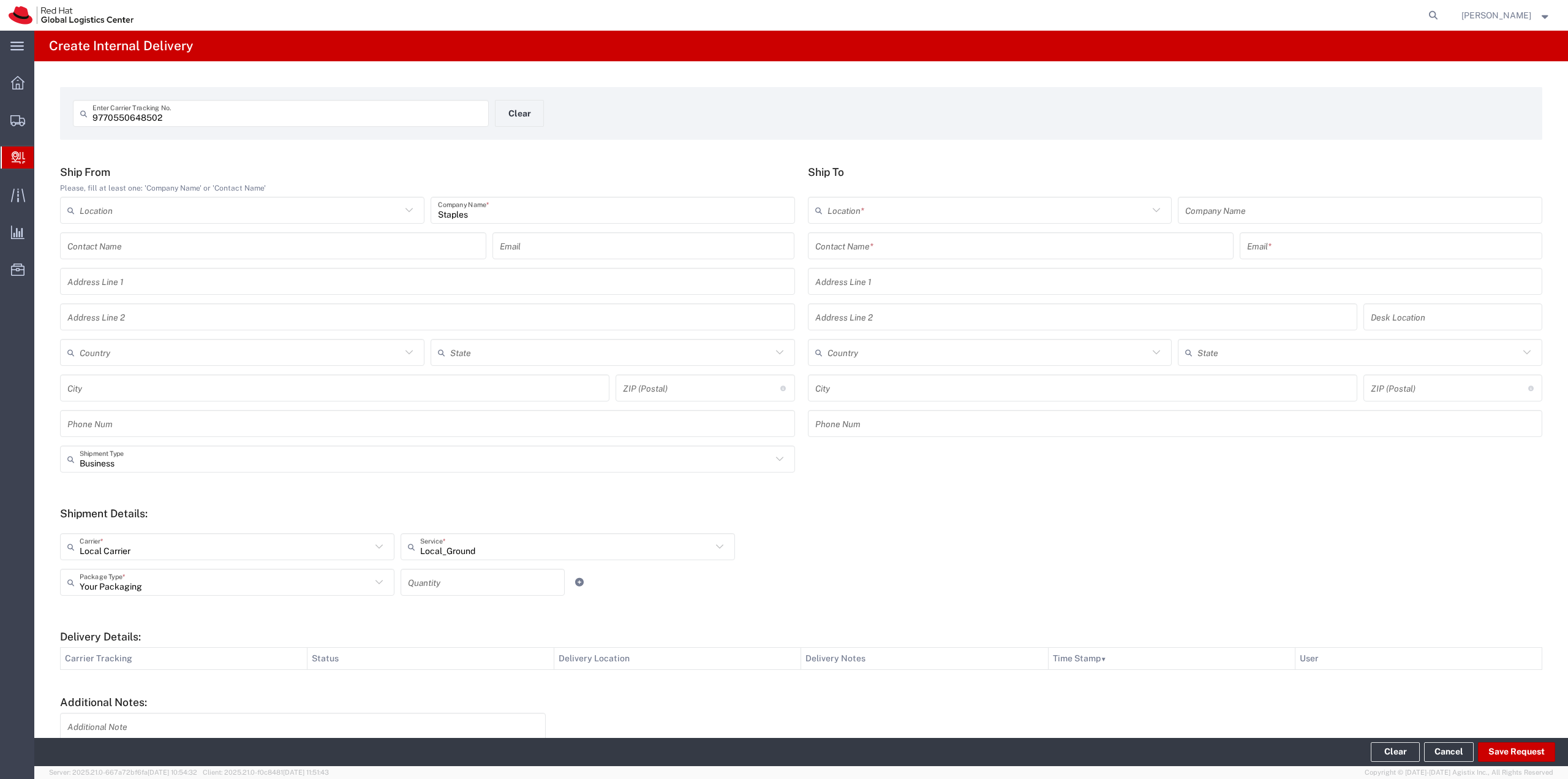
click at [420, 585] on input "number" at bounding box center [482, 582] width 149 height 21
type input "1"
click at [782, 235] on input "text" at bounding box center [1021, 246] width 412 height 21
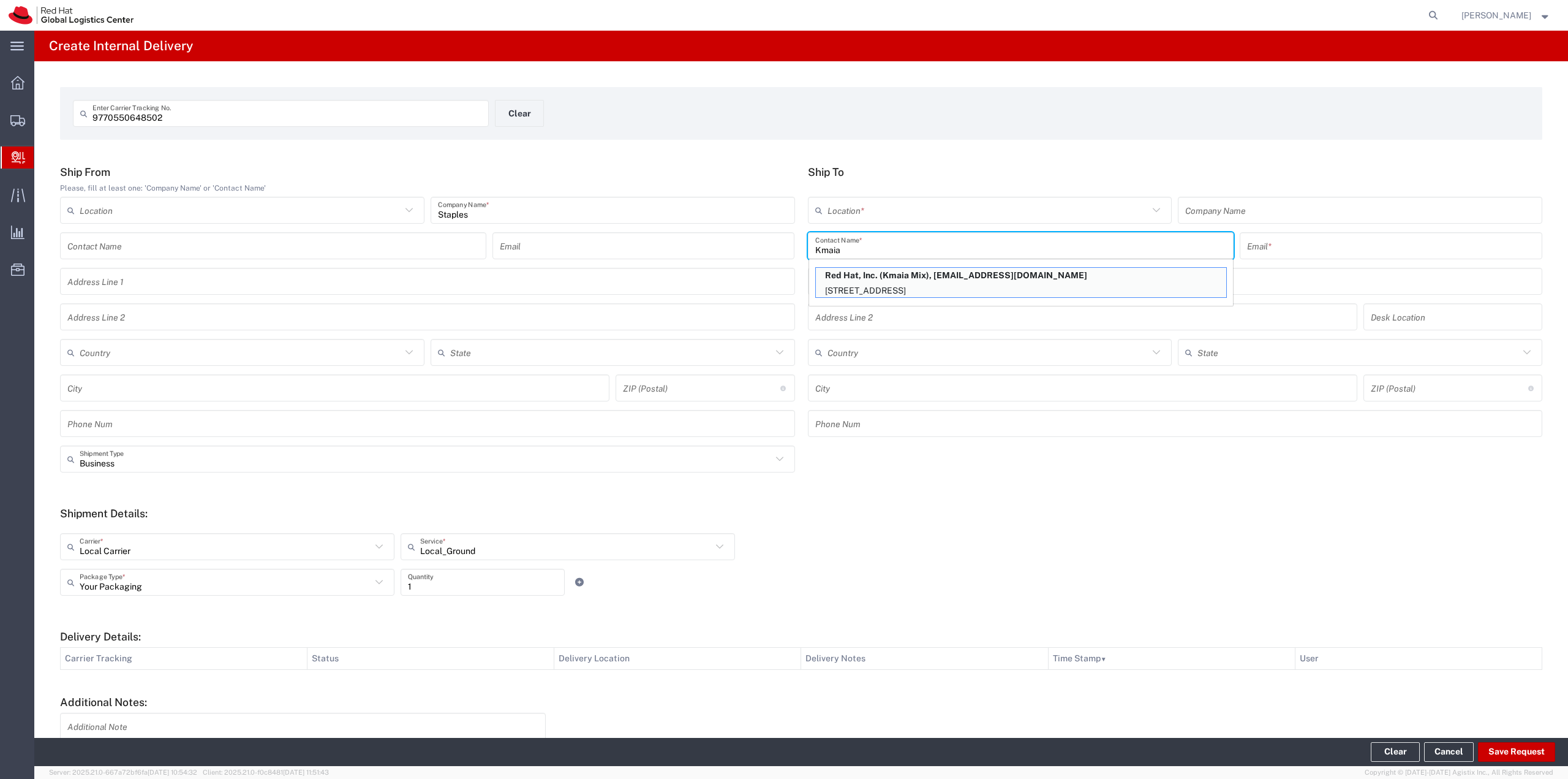
type input "Kmaia"
click at [782, 279] on p "Red Hat, Inc. (Kmaia Mix), kmix@redhat.com" at bounding box center [1021, 275] width 410 height 15
type input "RH - [GEOGRAPHIC_DATA]"
type input "Red Hat, Inc."
type input "Kmaia Mix"
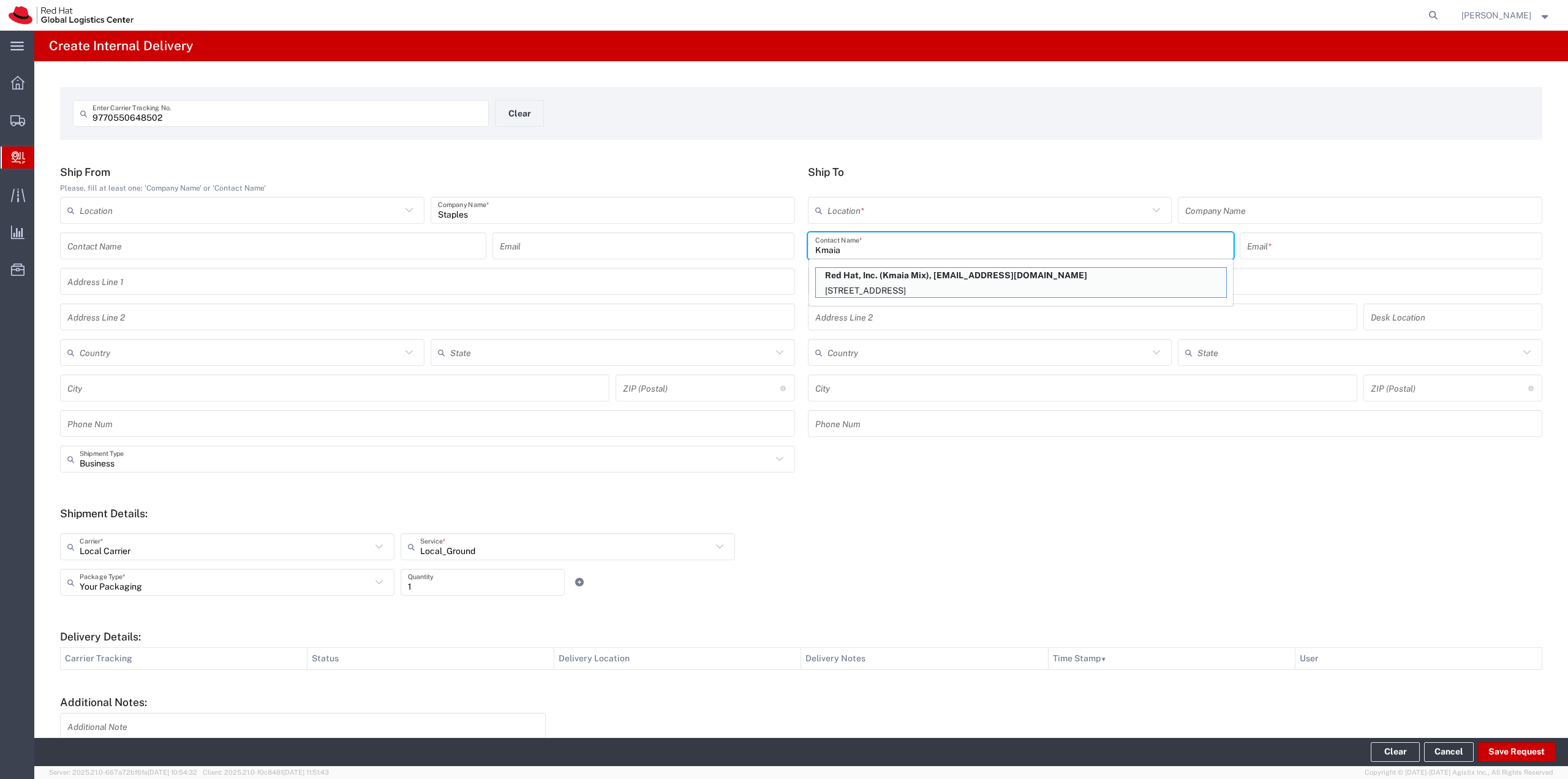
type input "kmix@redhat.com"
type input "100 East Davie Street"
type input "FLEX"
type input "United States"
type input "RALEIGH"
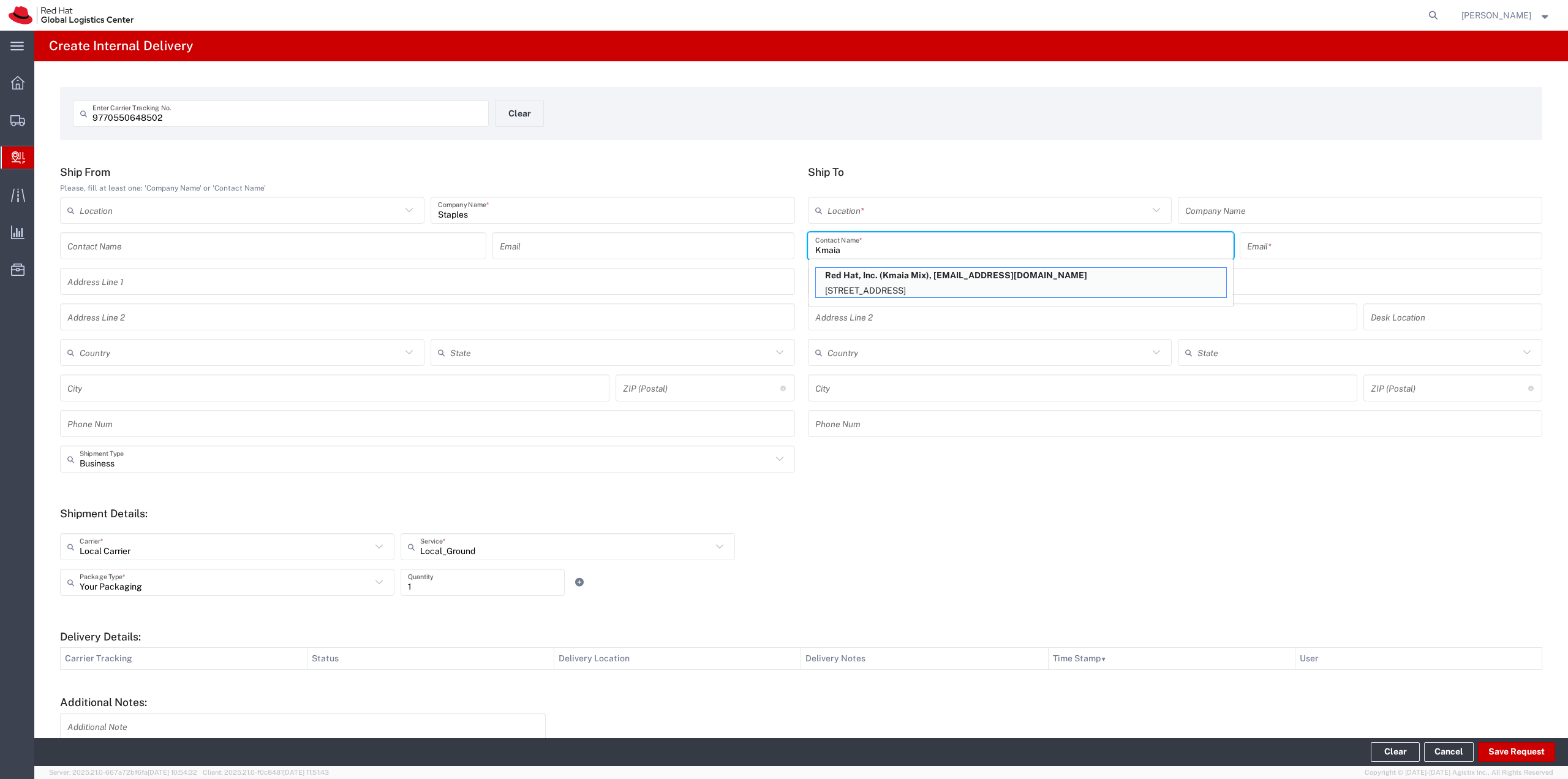
type input "27601"
type input "North Carolina"
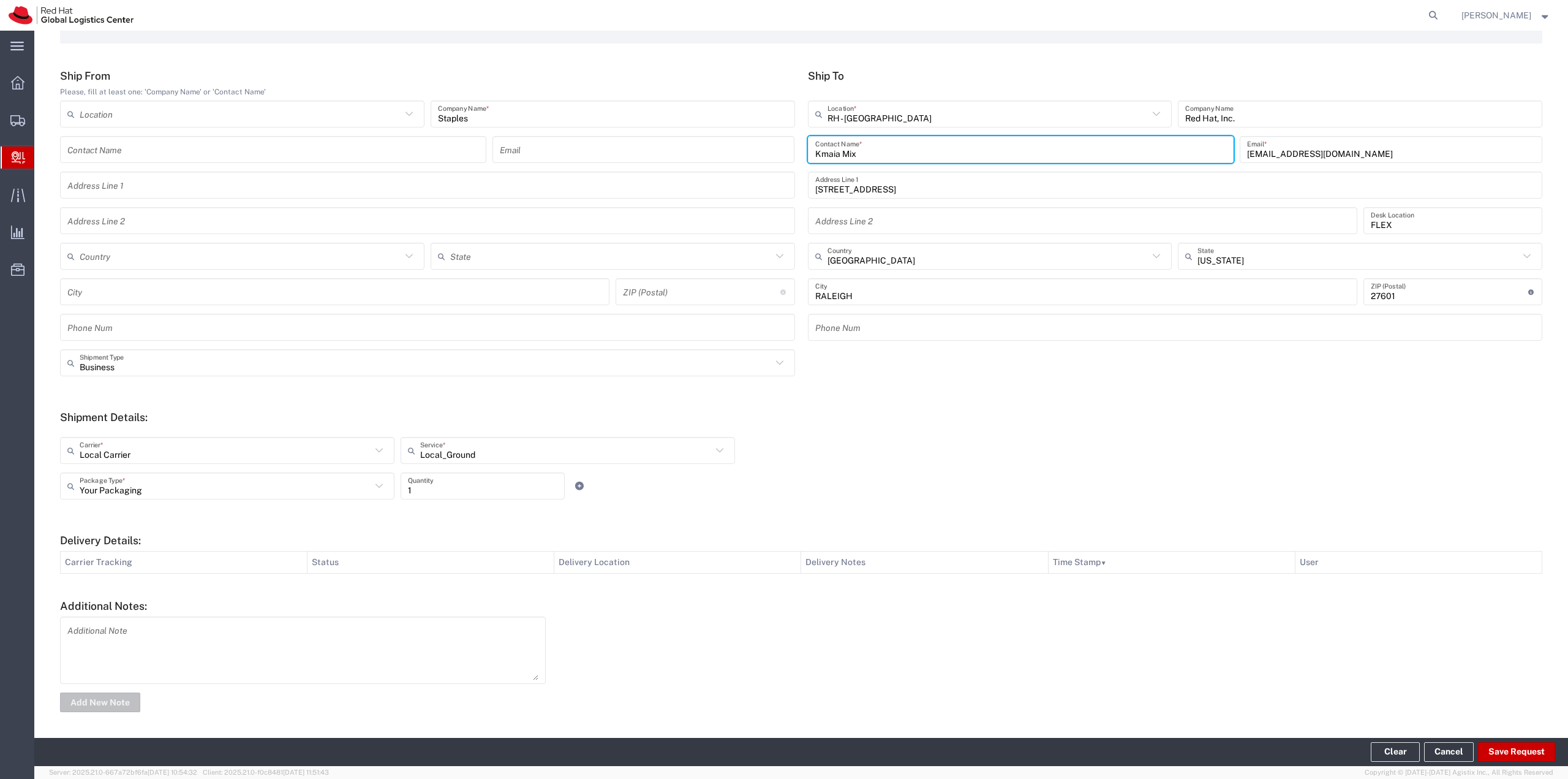
scroll to position [99, 0]
click at [782, 753] on button "Save Request" at bounding box center [1517, 752] width 77 height 19
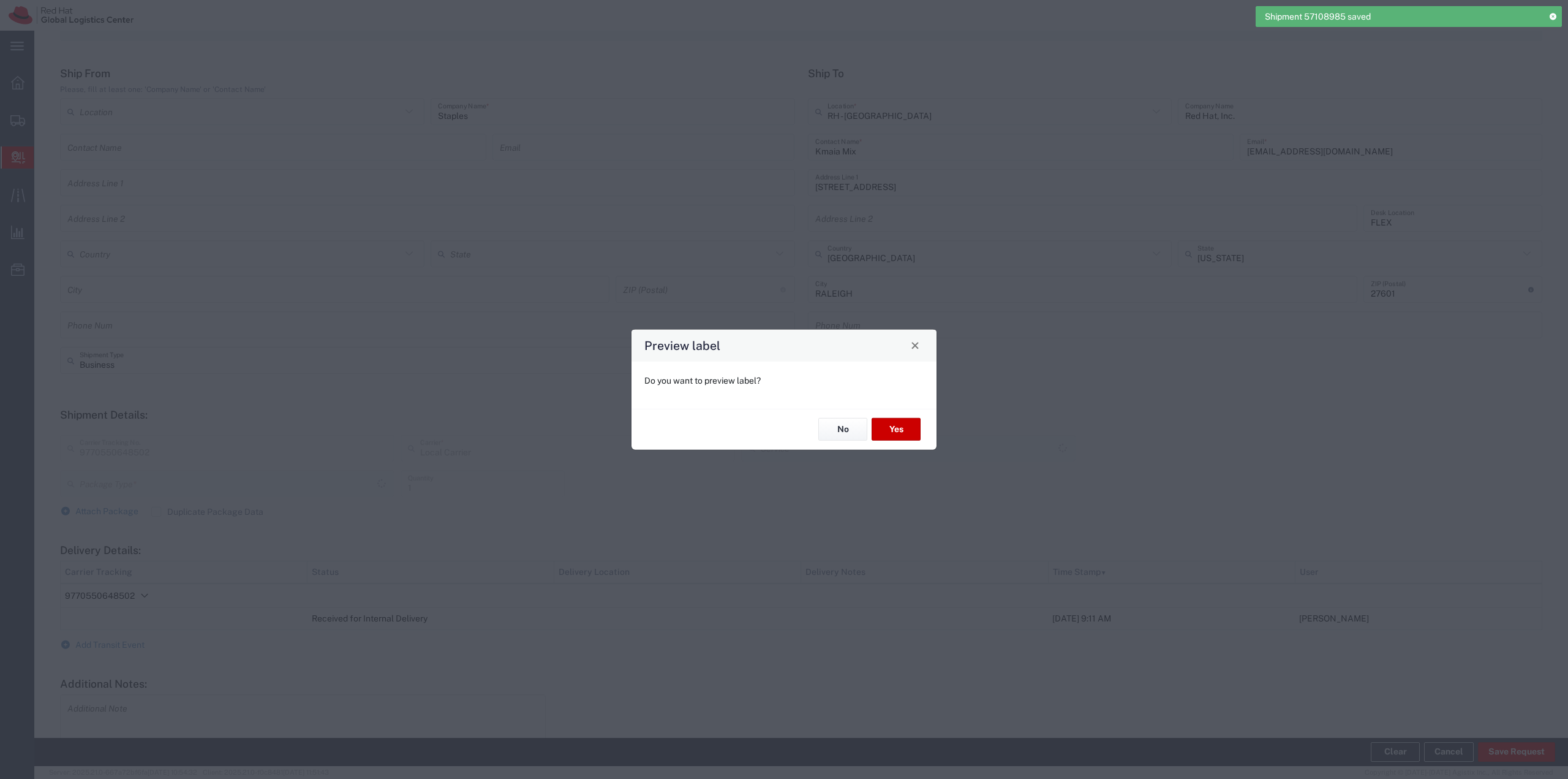
type input "Your Packaging"
type input "Local_Ground"
click at [782, 429] on button "Yes" at bounding box center [895, 429] width 49 height 23
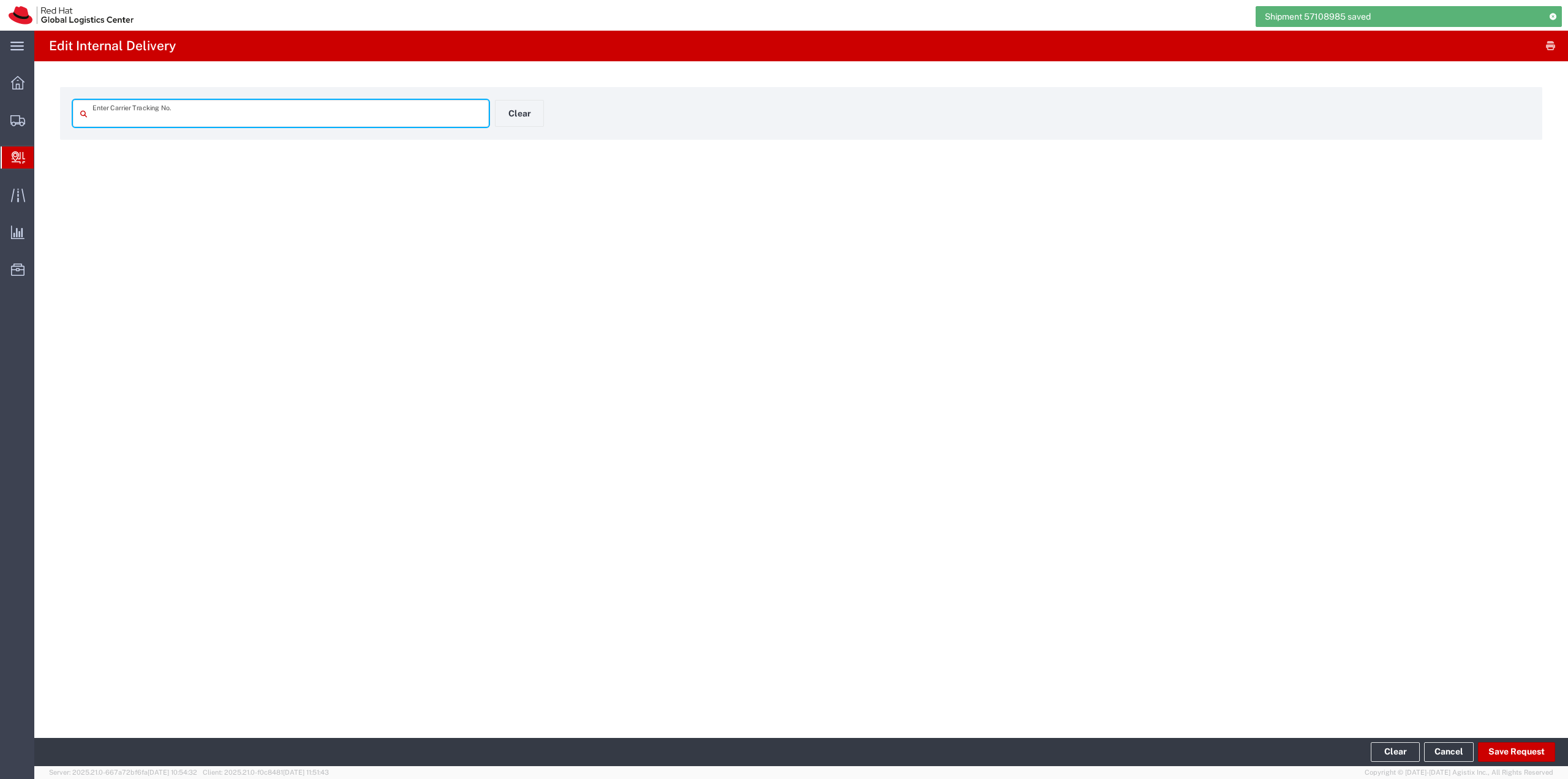
type input "9770550648502"
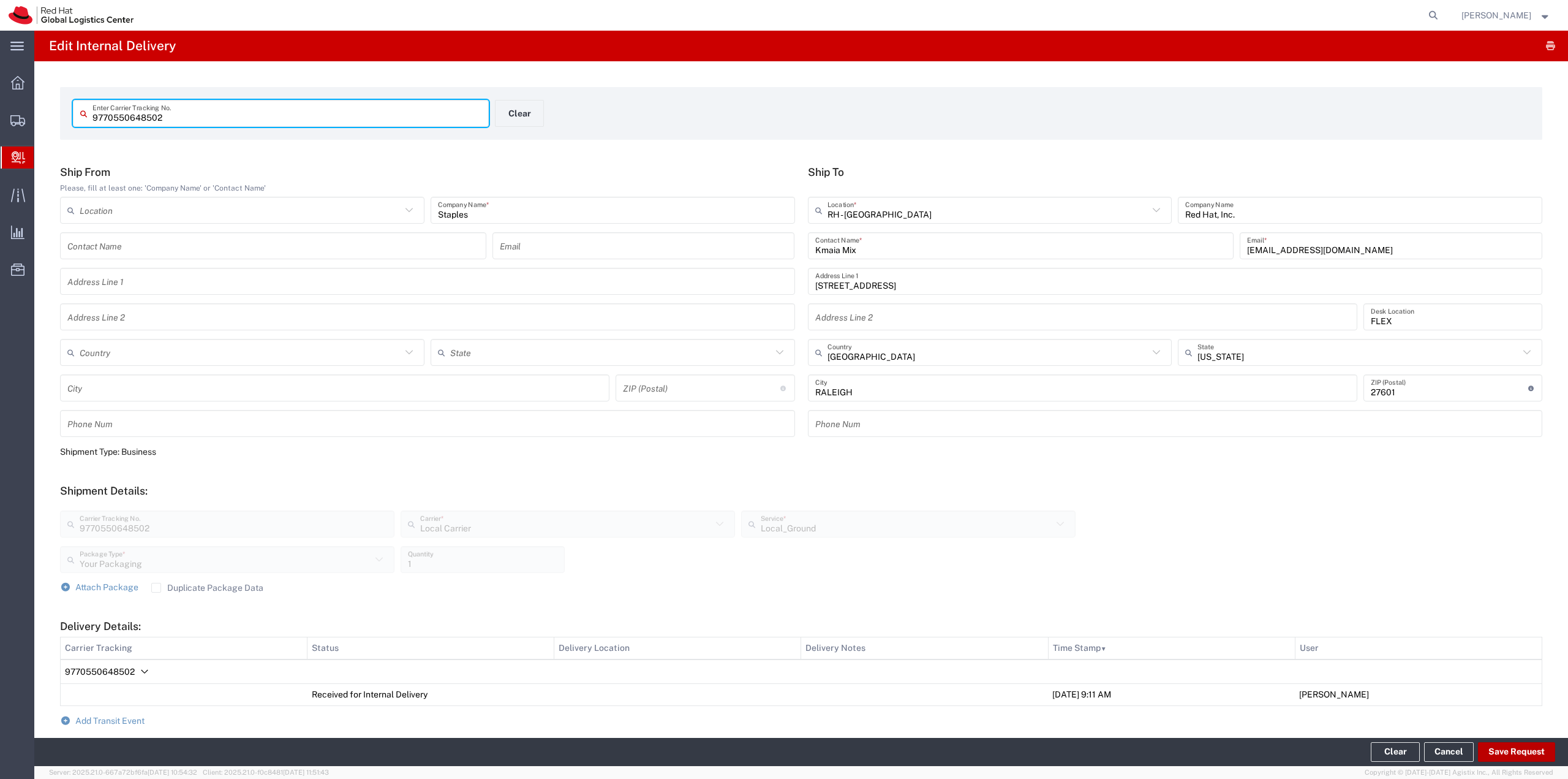
click at [782, 745] on button "Save Request" at bounding box center [1517, 752] width 77 height 19
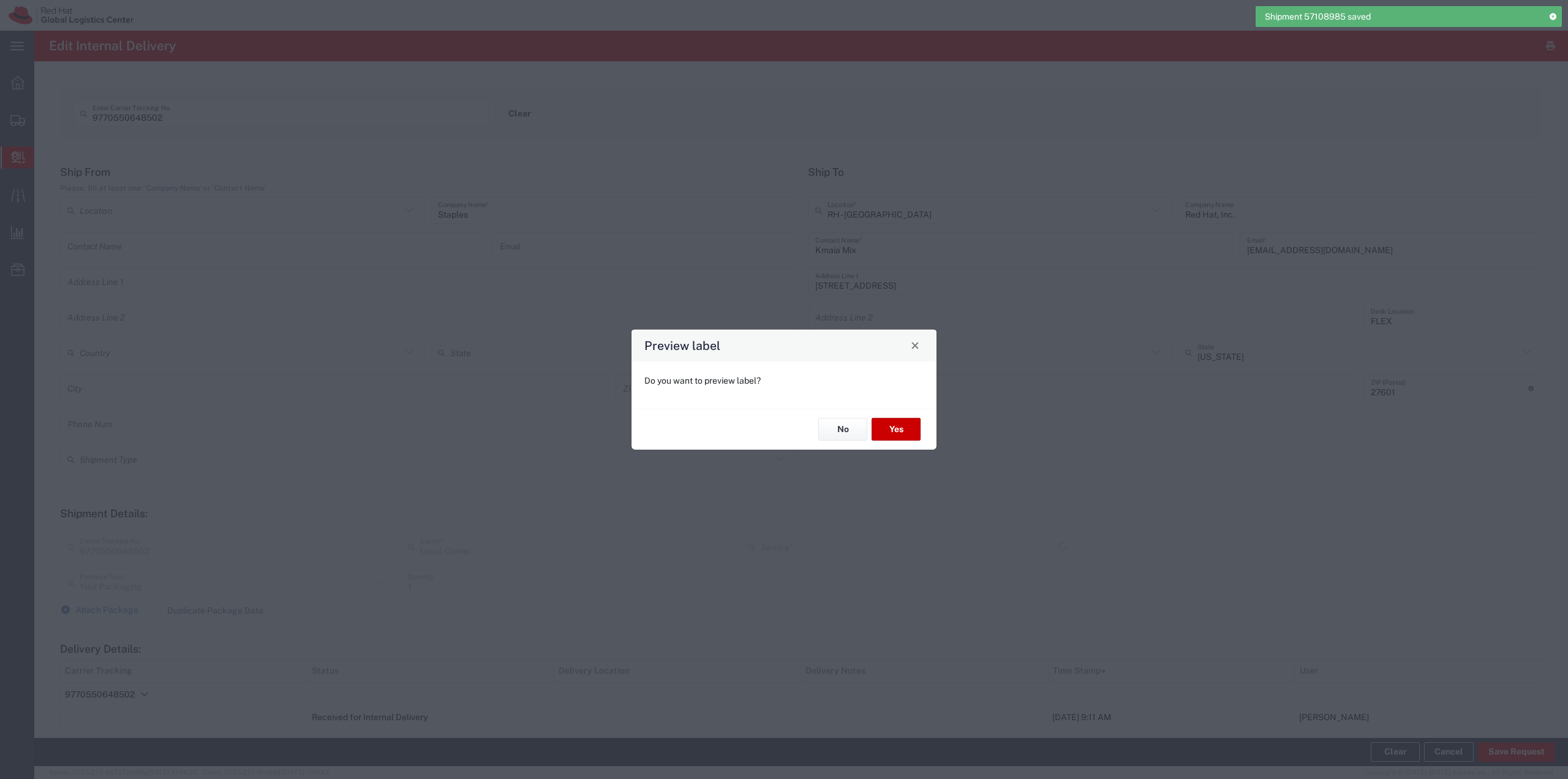
type input "Local_Ground"
click at [782, 428] on button "No" at bounding box center [842, 429] width 49 height 23
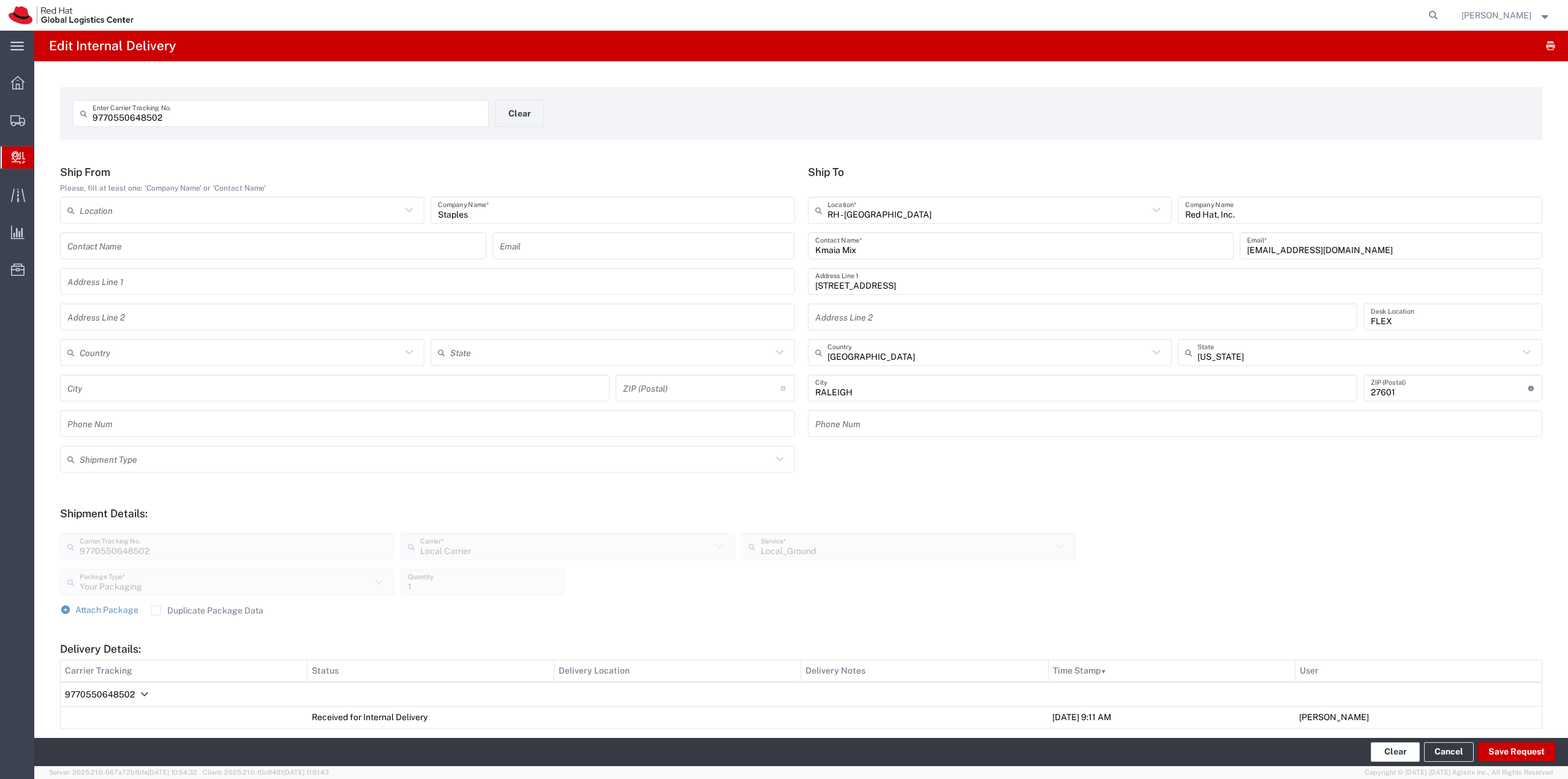
click at [782, 752] on button "Clear" at bounding box center [1395, 752] width 49 height 19
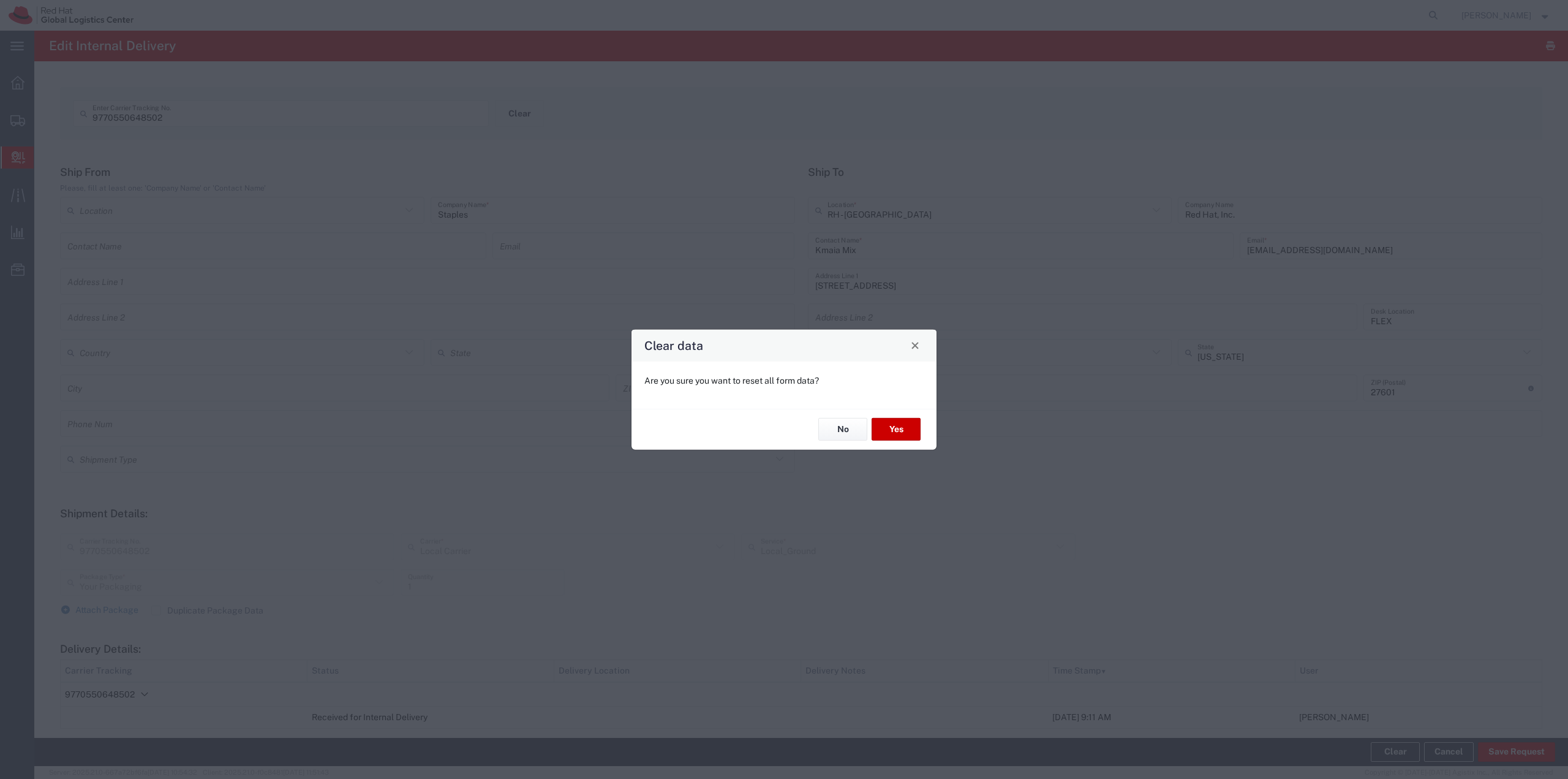
click at [782, 416] on div "No Yes" at bounding box center [783, 428] width 305 height 41
click at [782, 428] on button "Yes" at bounding box center [895, 429] width 49 height 23
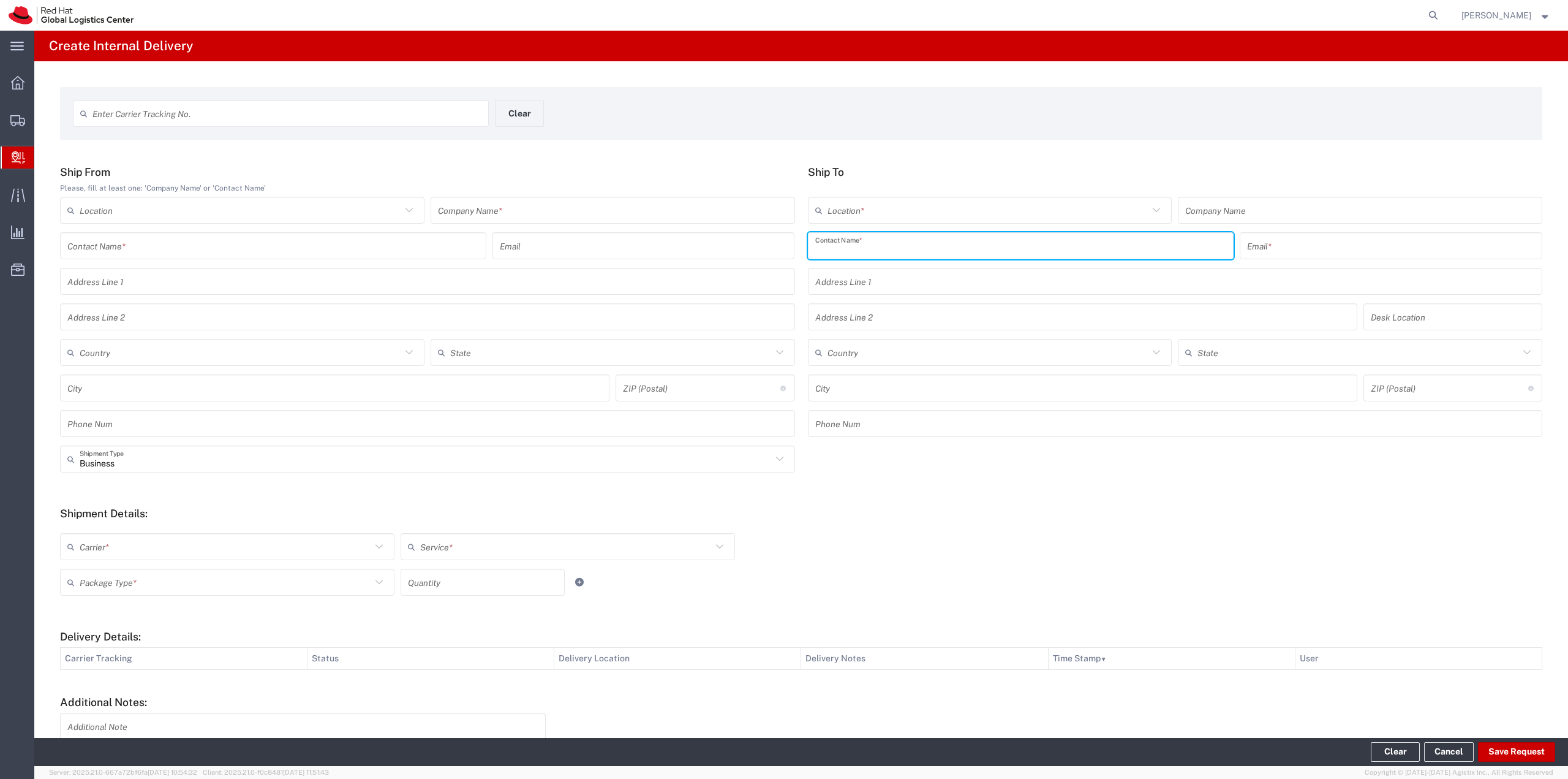
click at [782, 240] on input "text" at bounding box center [1021, 246] width 412 height 21
type input "k"
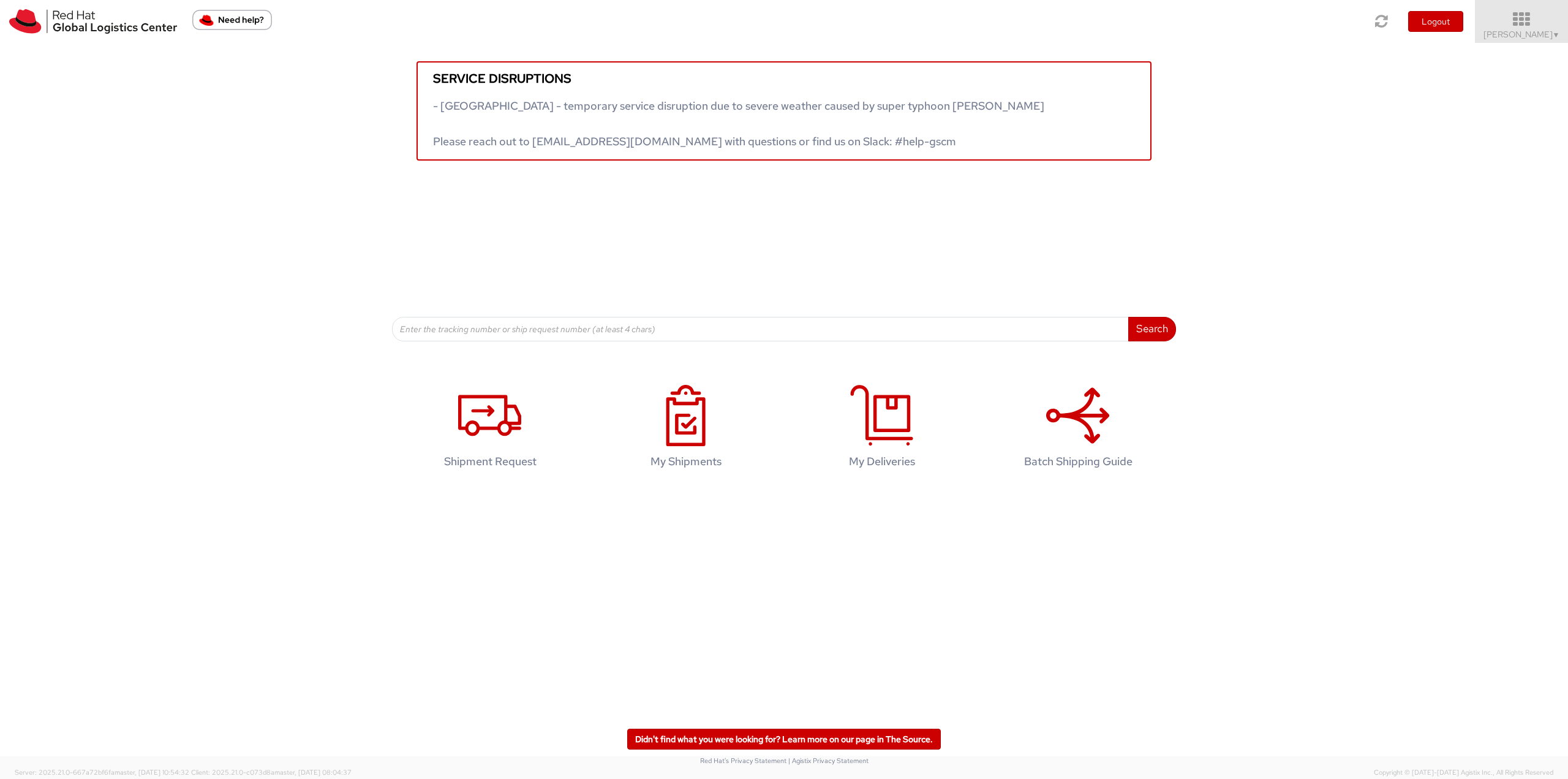
click at [1556, 27] on icon at bounding box center [1521, 20] width 107 height 17
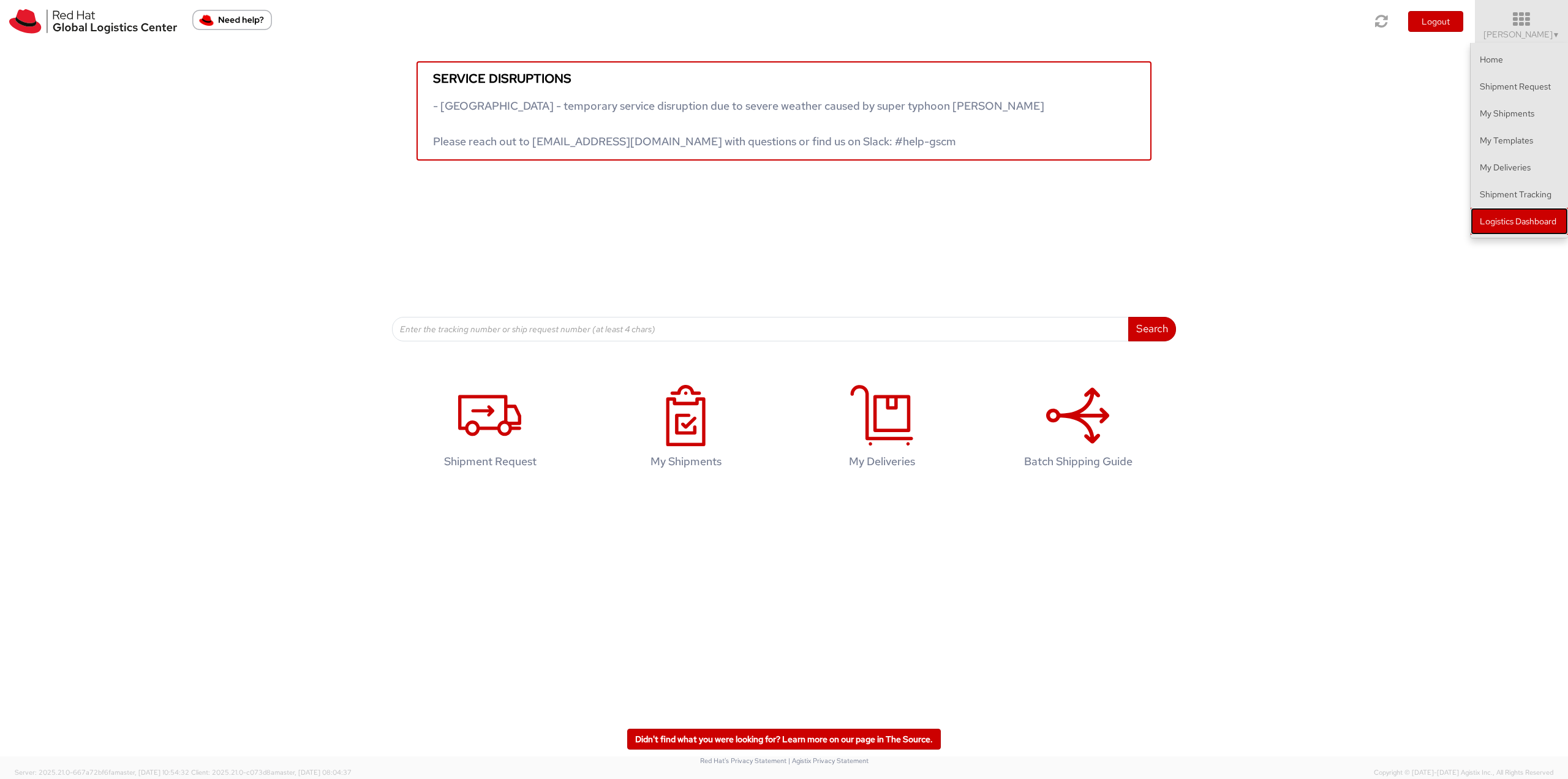
click at [1523, 213] on link "Logistics Dashboard" at bounding box center [1519, 221] width 97 height 27
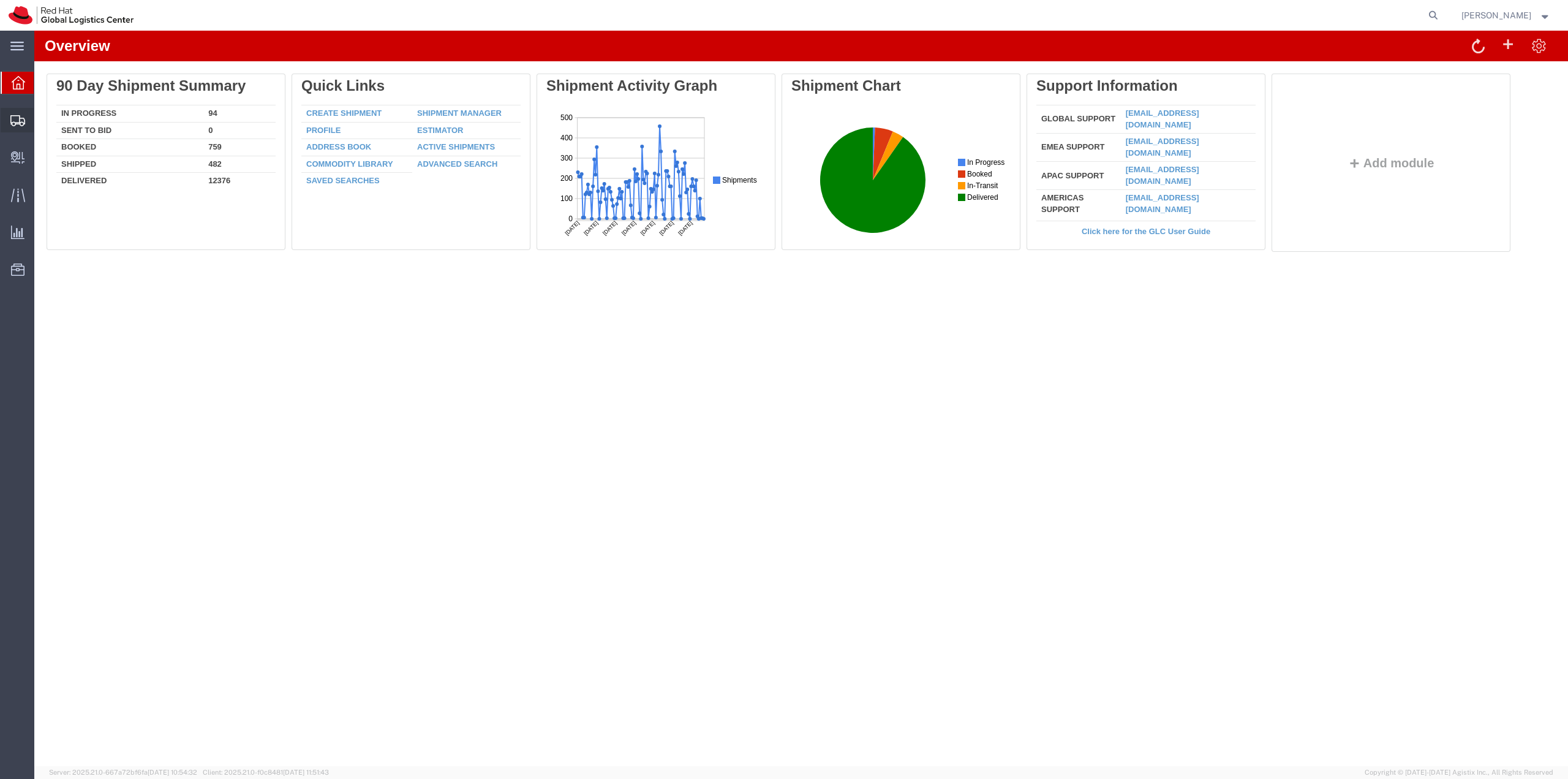
click at [0, 0] on span "Shipment Manager" at bounding box center [0, 0] width 0 height 0
